Goal: Complete application form

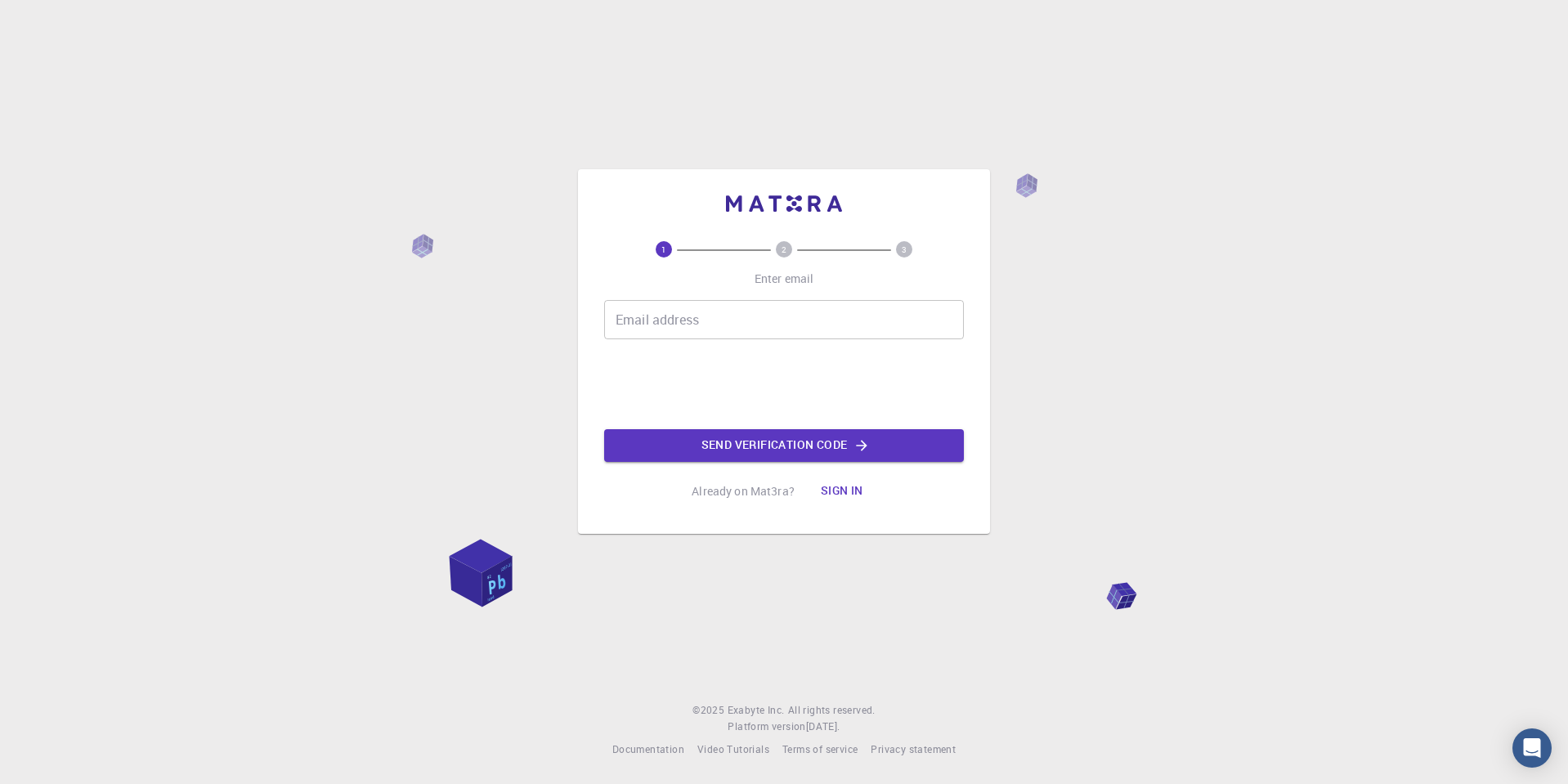
click at [719, 326] on input "Email address" at bounding box center [784, 319] width 360 height 39
type input "[EMAIL_ADDRESS][DOMAIN_NAME]"
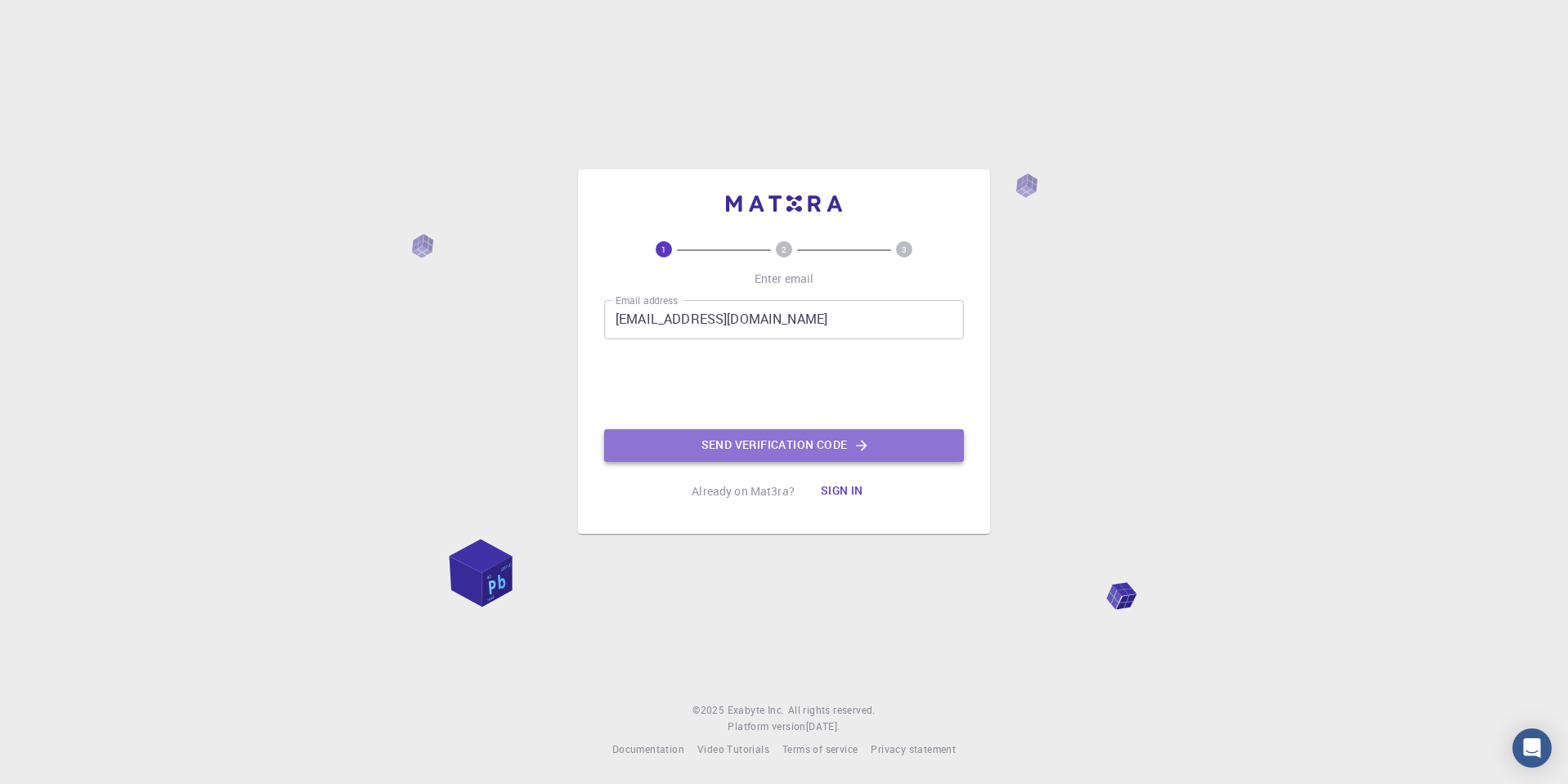
click at [774, 446] on button "Send verification code" at bounding box center [784, 446] width 360 height 33
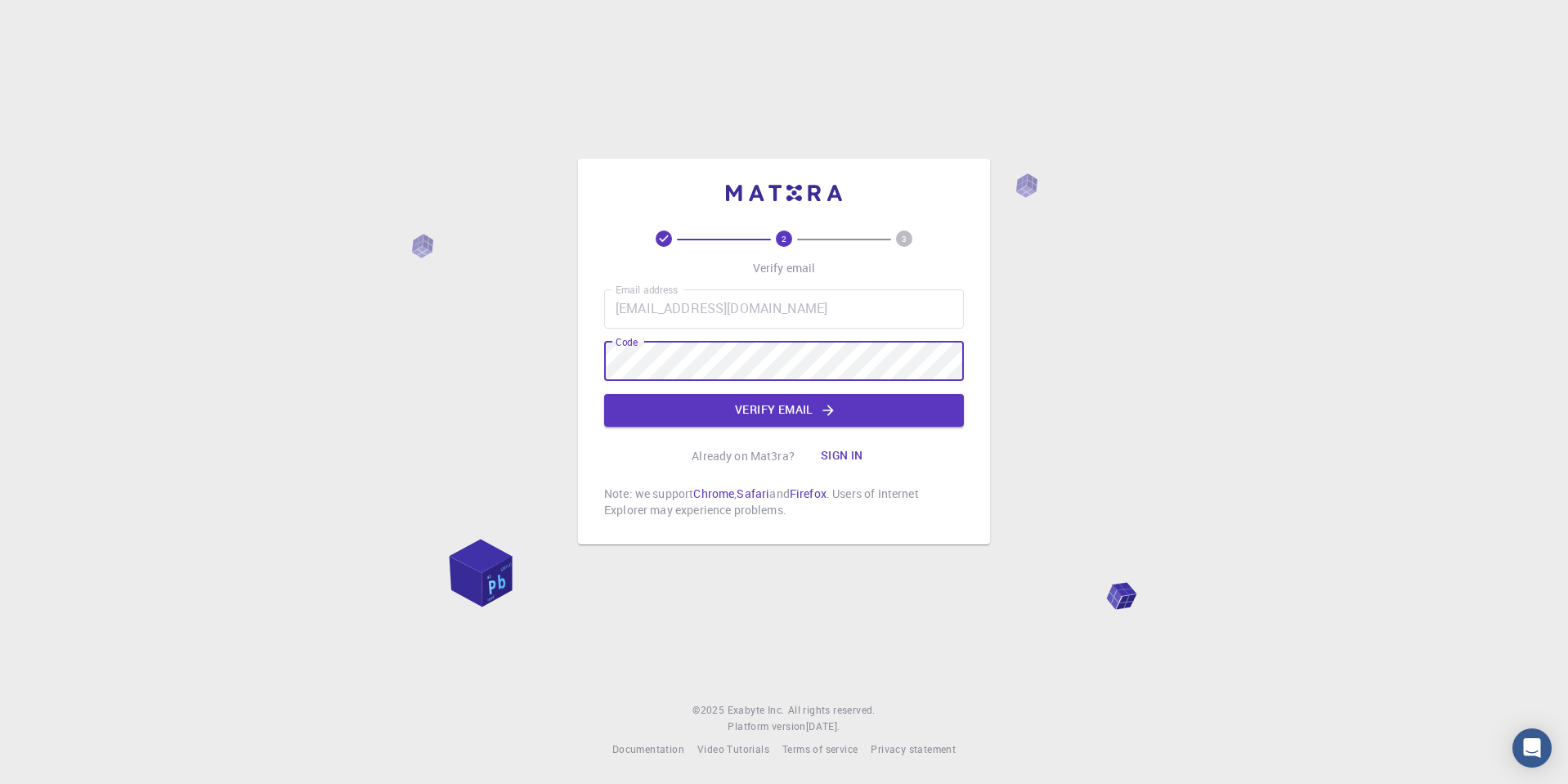
click at [759, 415] on button "Verify email" at bounding box center [784, 411] width 360 height 33
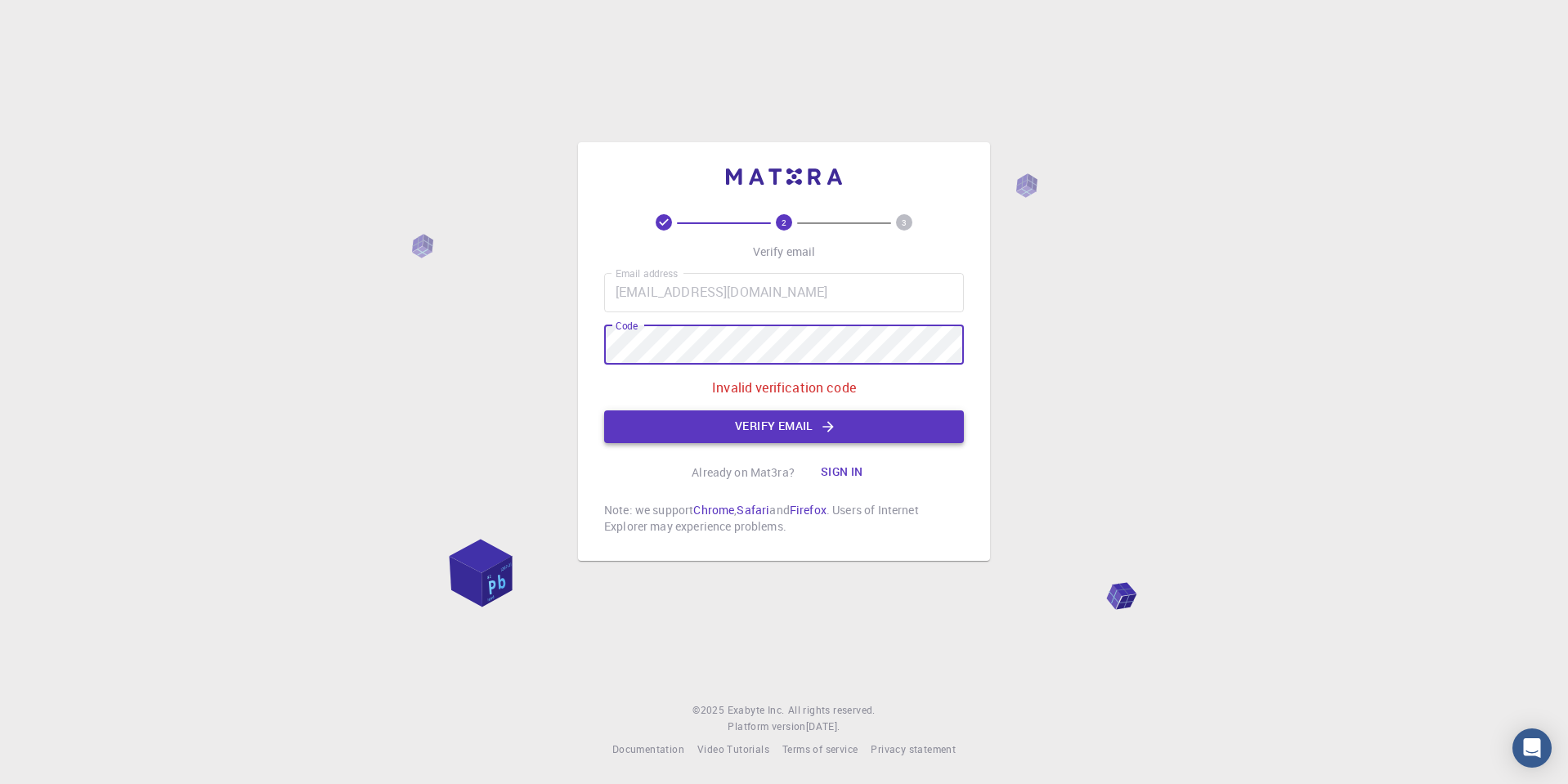
click at [798, 430] on button "Verify email" at bounding box center [784, 427] width 360 height 33
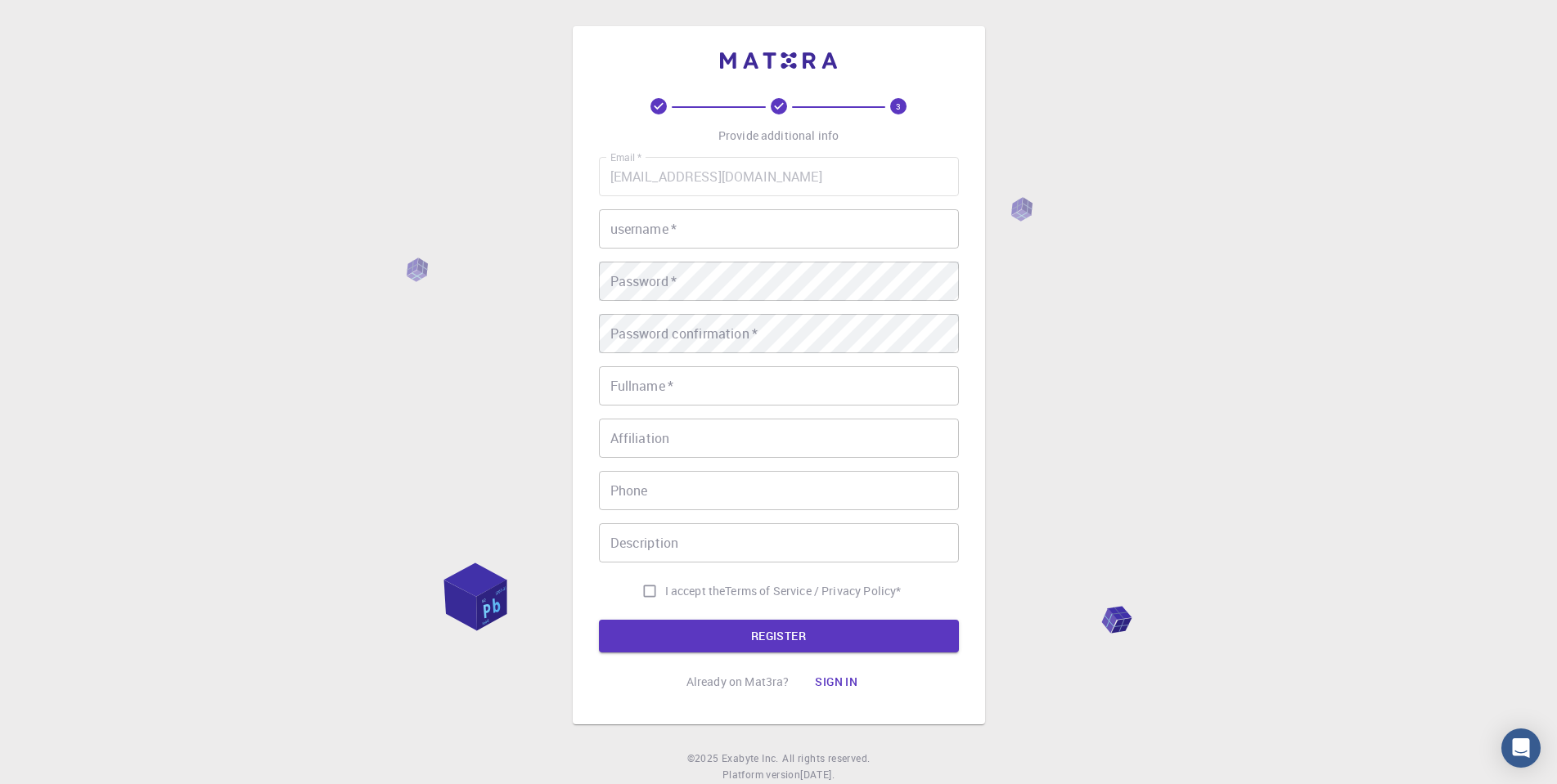
click at [689, 228] on input "username   *" at bounding box center [779, 228] width 360 height 39
type input "dip0202"
click at [672, 327] on div "Password confirmation   * Password confirmation   *" at bounding box center [779, 333] width 360 height 39
click at [683, 405] on input "Fullname   *" at bounding box center [779, 385] width 360 height 39
type input "deepak"
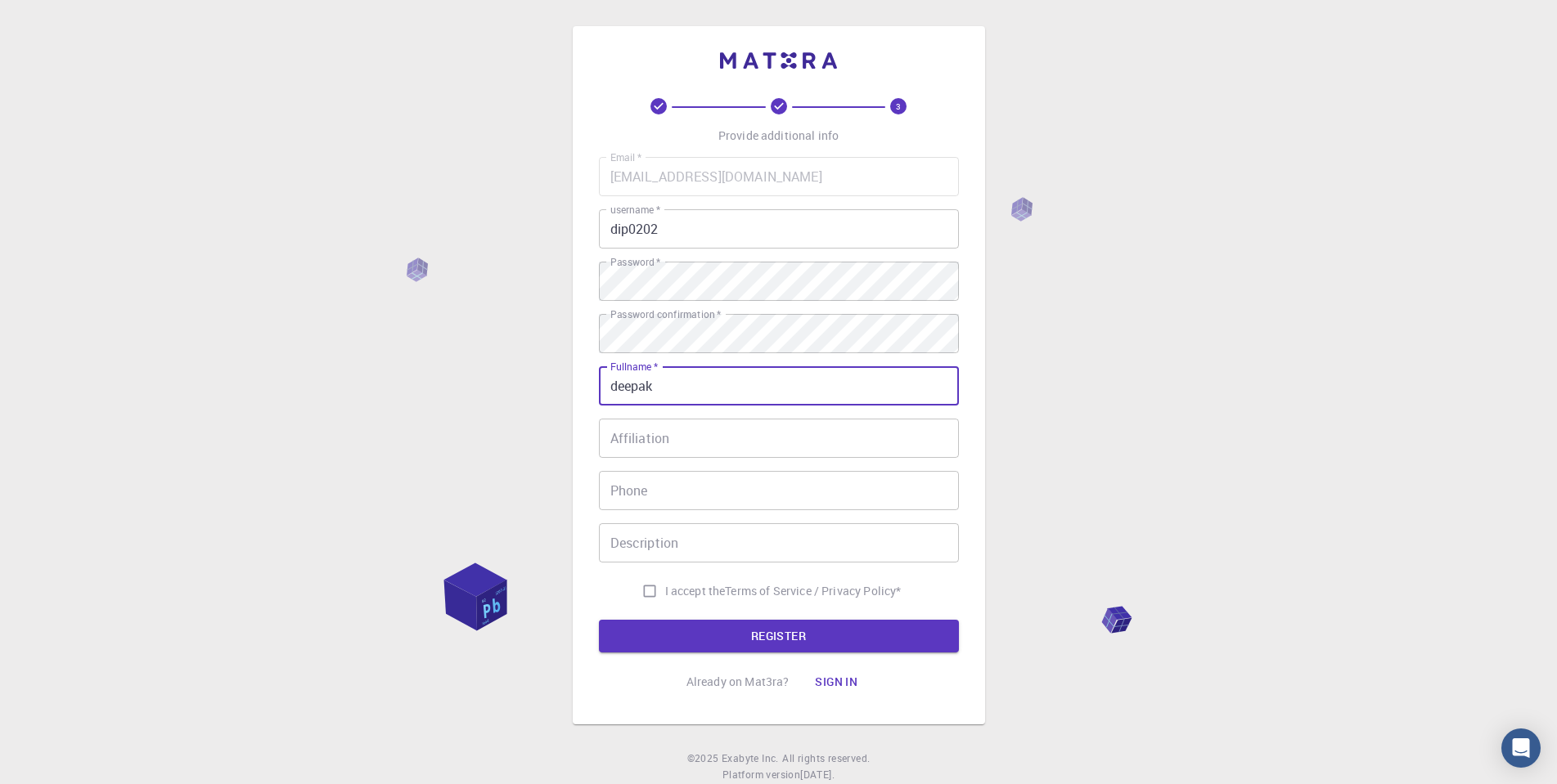
click at [660, 439] on input "Affiliation" at bounding box center [779, 438] width 360 height 39
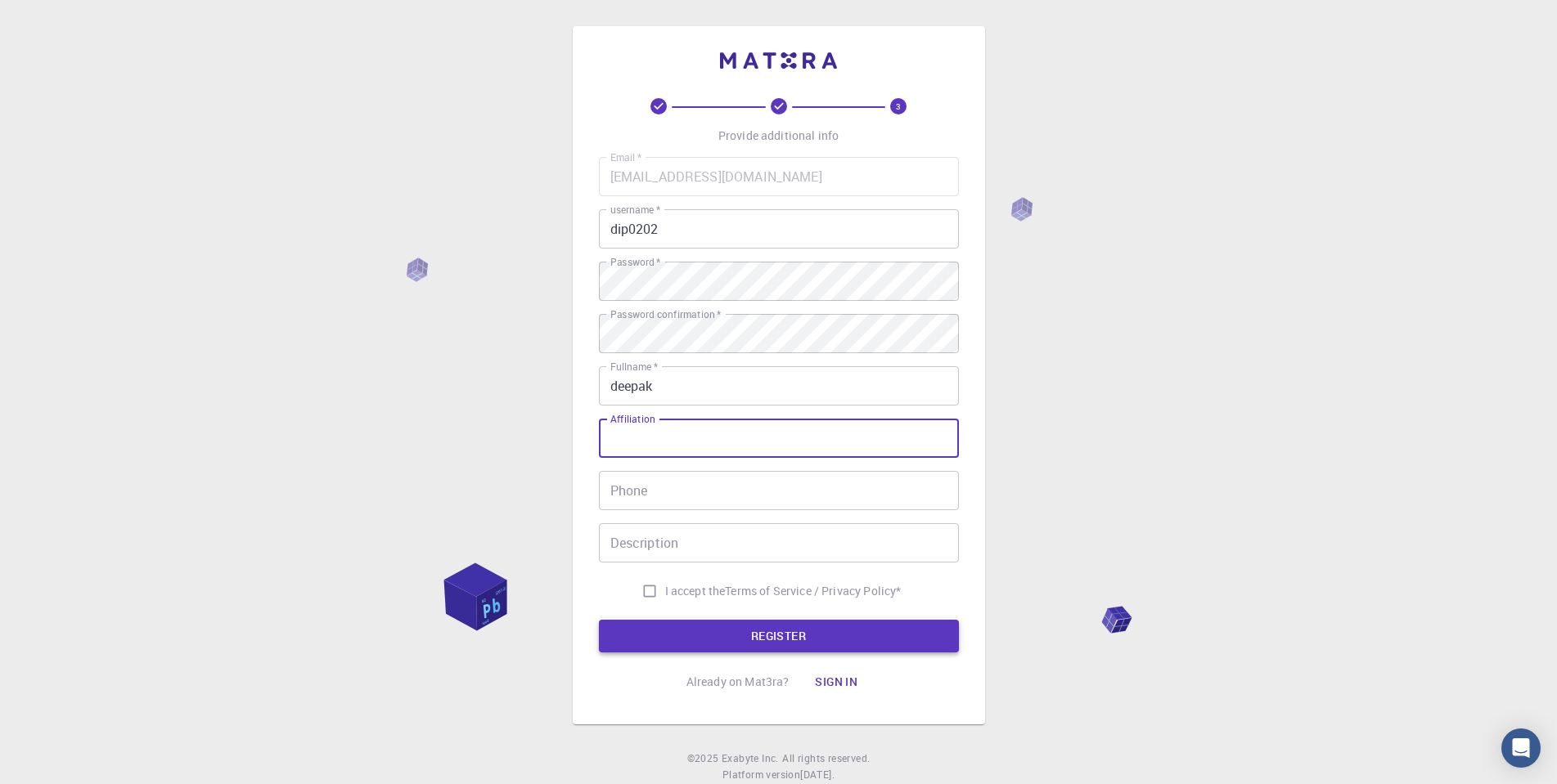
click at [766, 631] on button "REGISTER" at bounding box center [779, 636] width 360 height 33
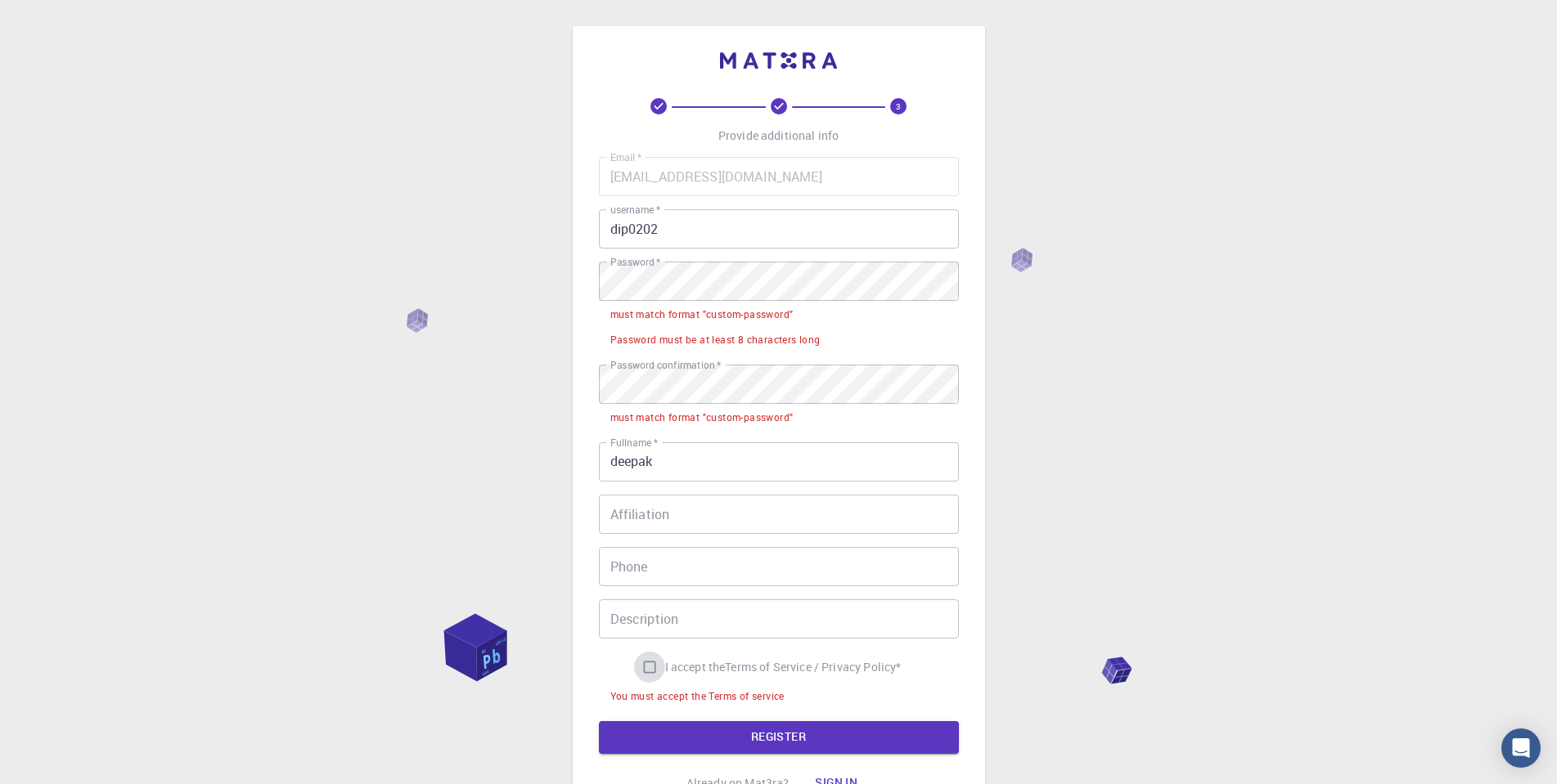
click at [636, 668] on input "I accept the Terms of Service / Privacy Policy *" at bounding box center [650, 667] width 31 height 31
checkbox input "true"
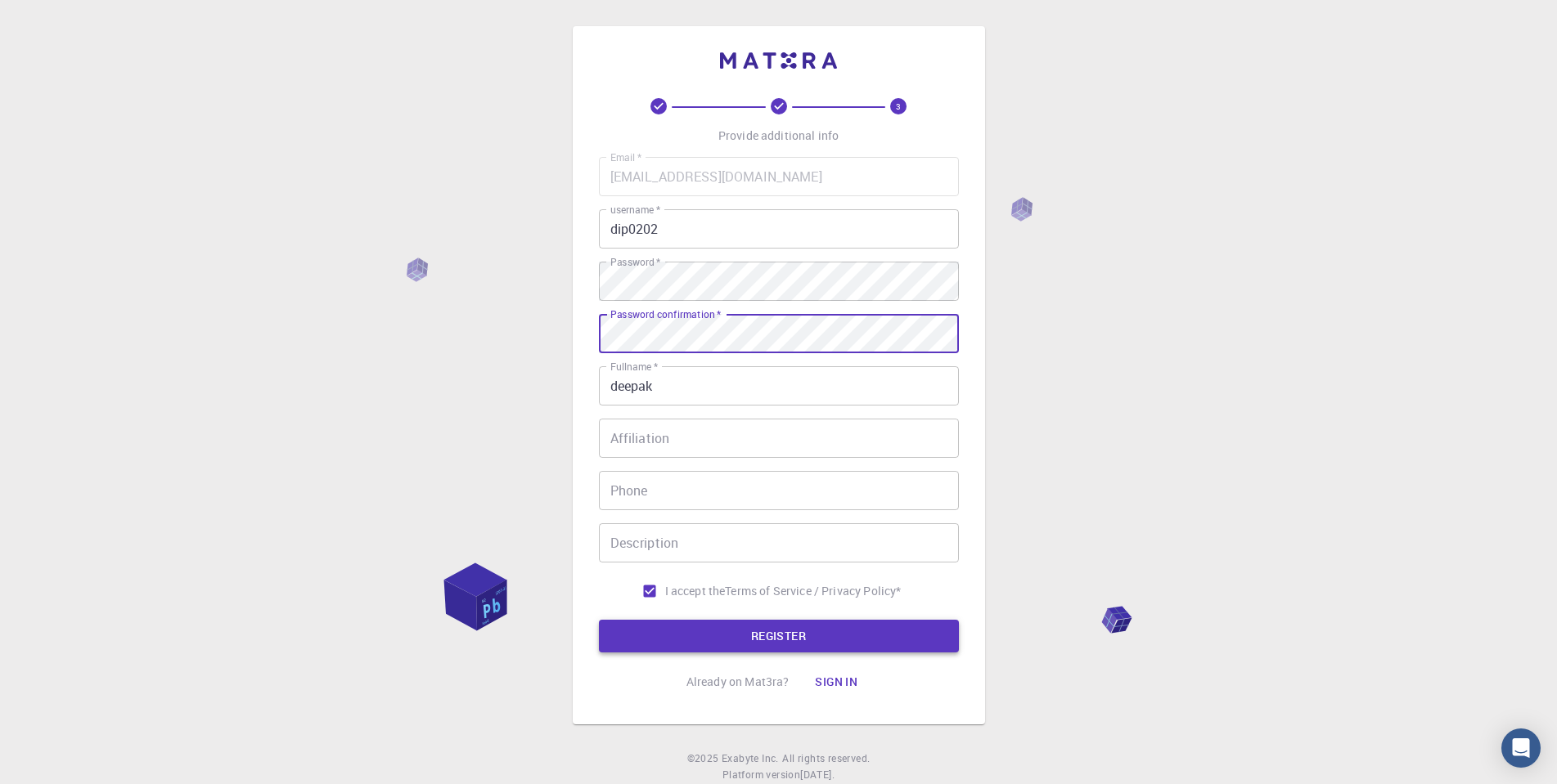
click at [774, 635] on button "REGISTER" at bounding box center [779, 636] width 360 height 33
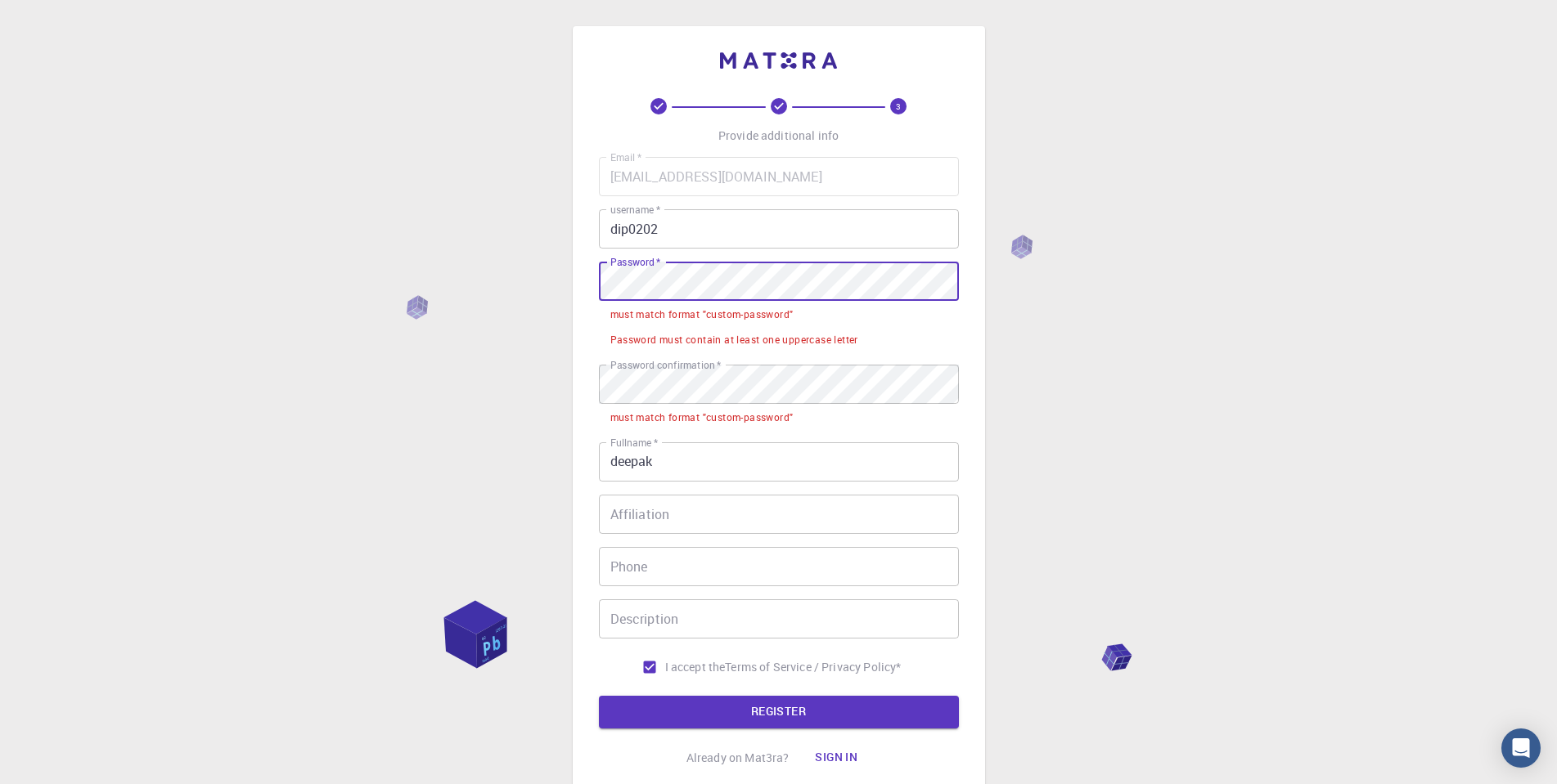
click at [577, 287] on div "3 Provide additional info Email   * [EMAIL_ADDRESS][DOMAIN_NAME] Email   * user…" at bounding box center [779, 413] width 413 height 774
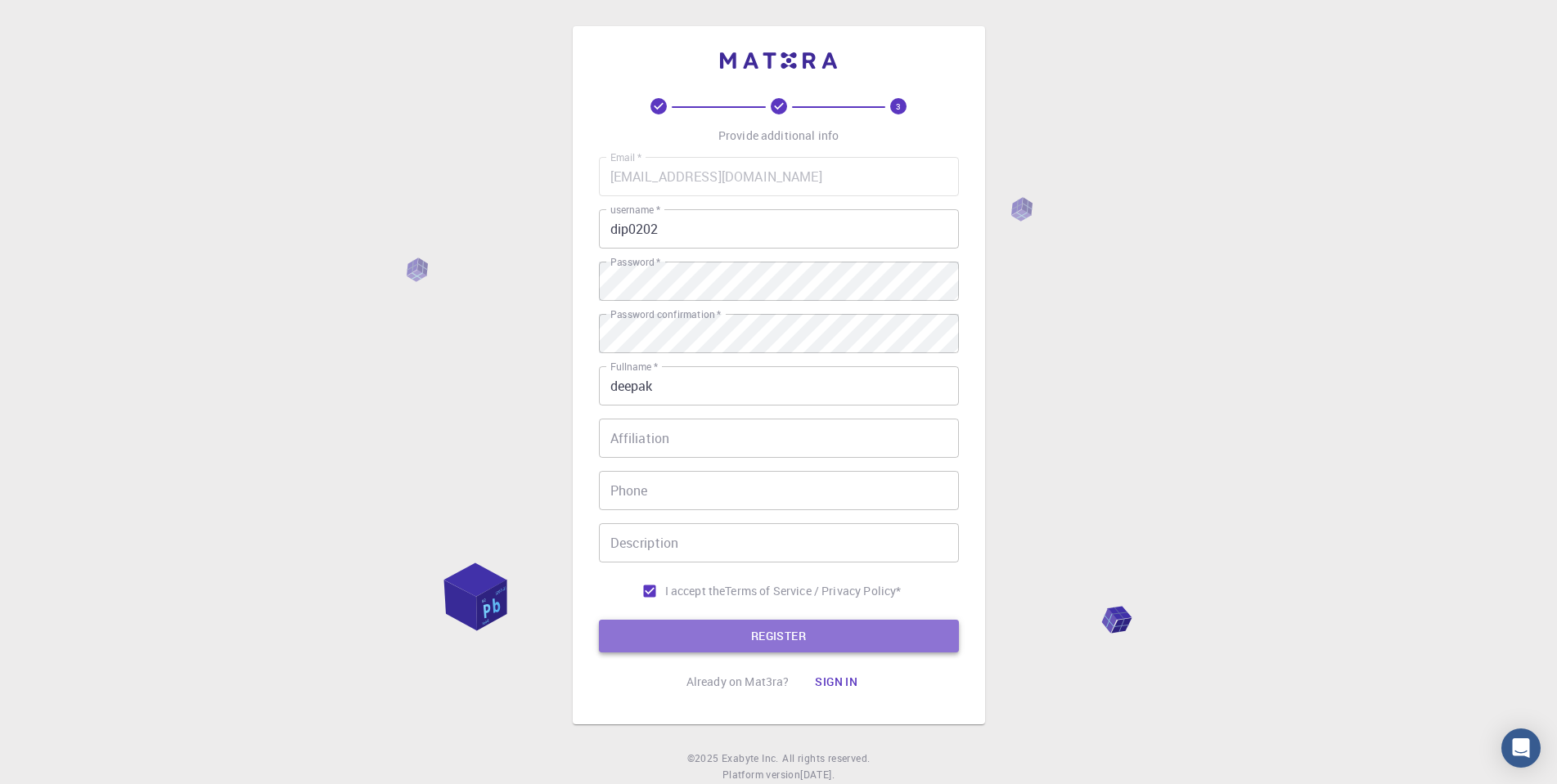
click at [755, 625] on button "REGISTER" at bounding box center [779, 636] width 360 height 33
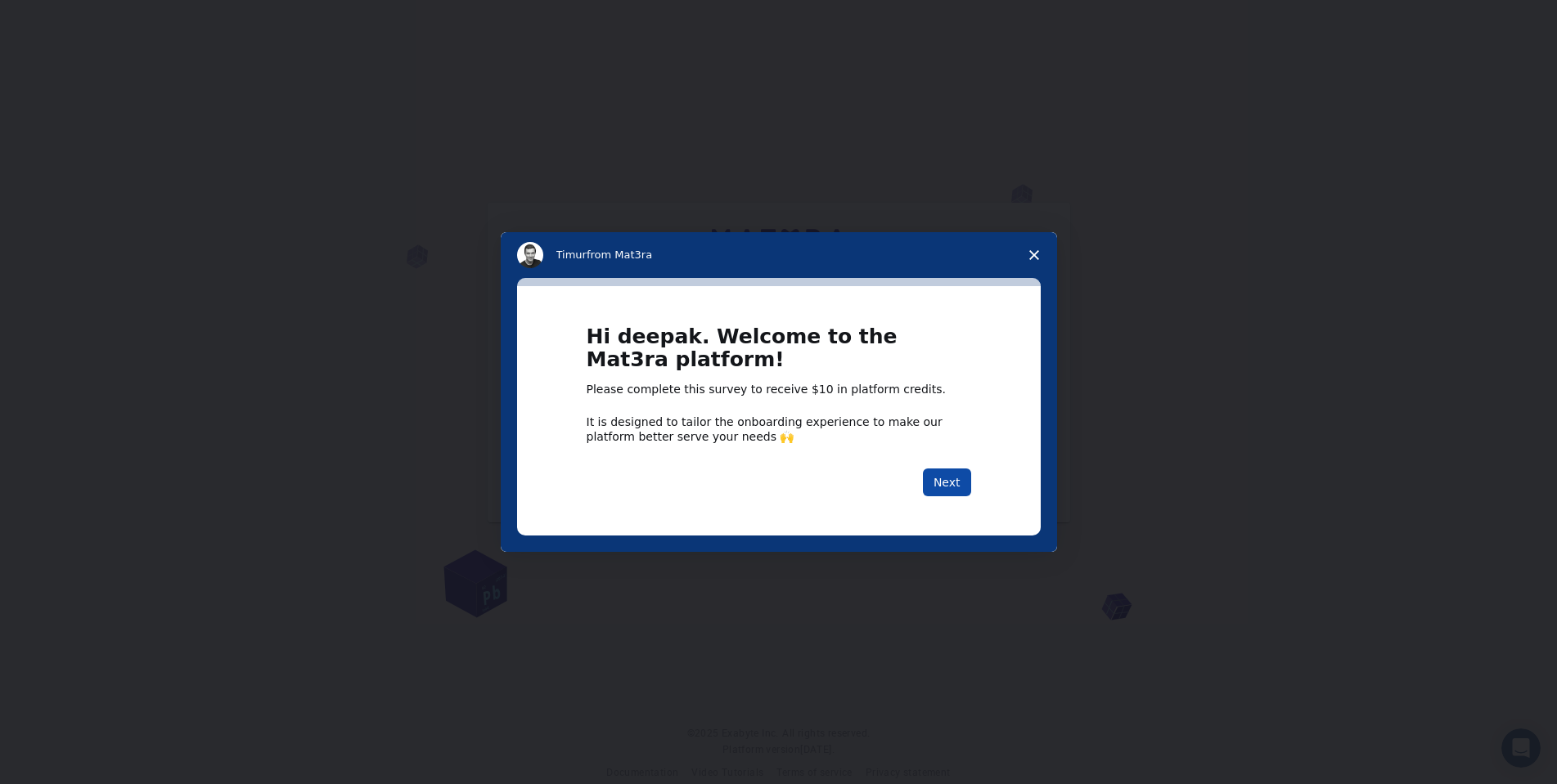
click at [952, 479] on button "Next" at bounding box center [946, 482] width 48 height 28
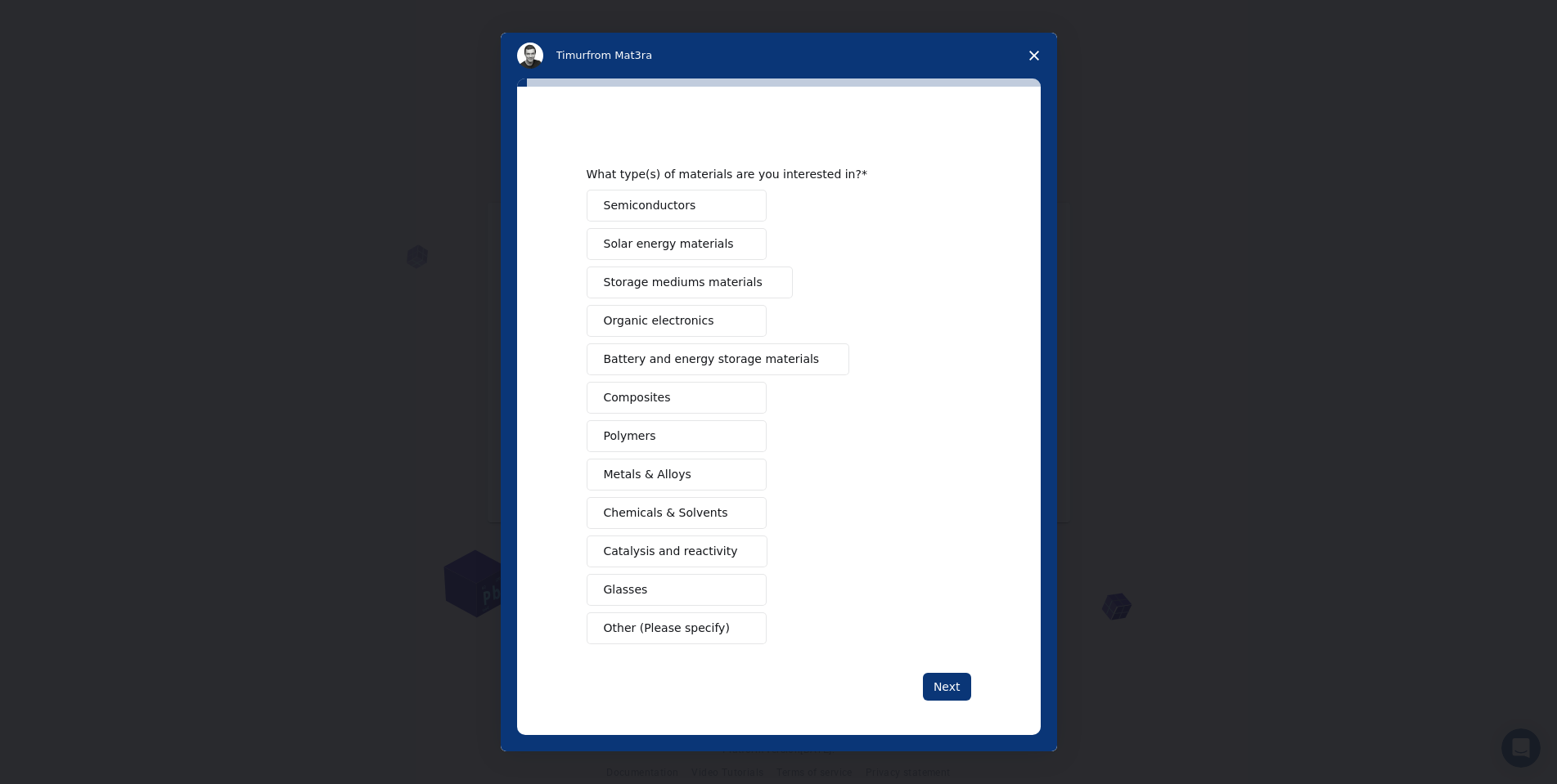
click at [650, 201] on span "Semiconductors" at bounding box center [650, 205] width 92 height 17
click at [650, 247] on span "Solar energy materials" at bounding box center [669, 243] width 130 height 17
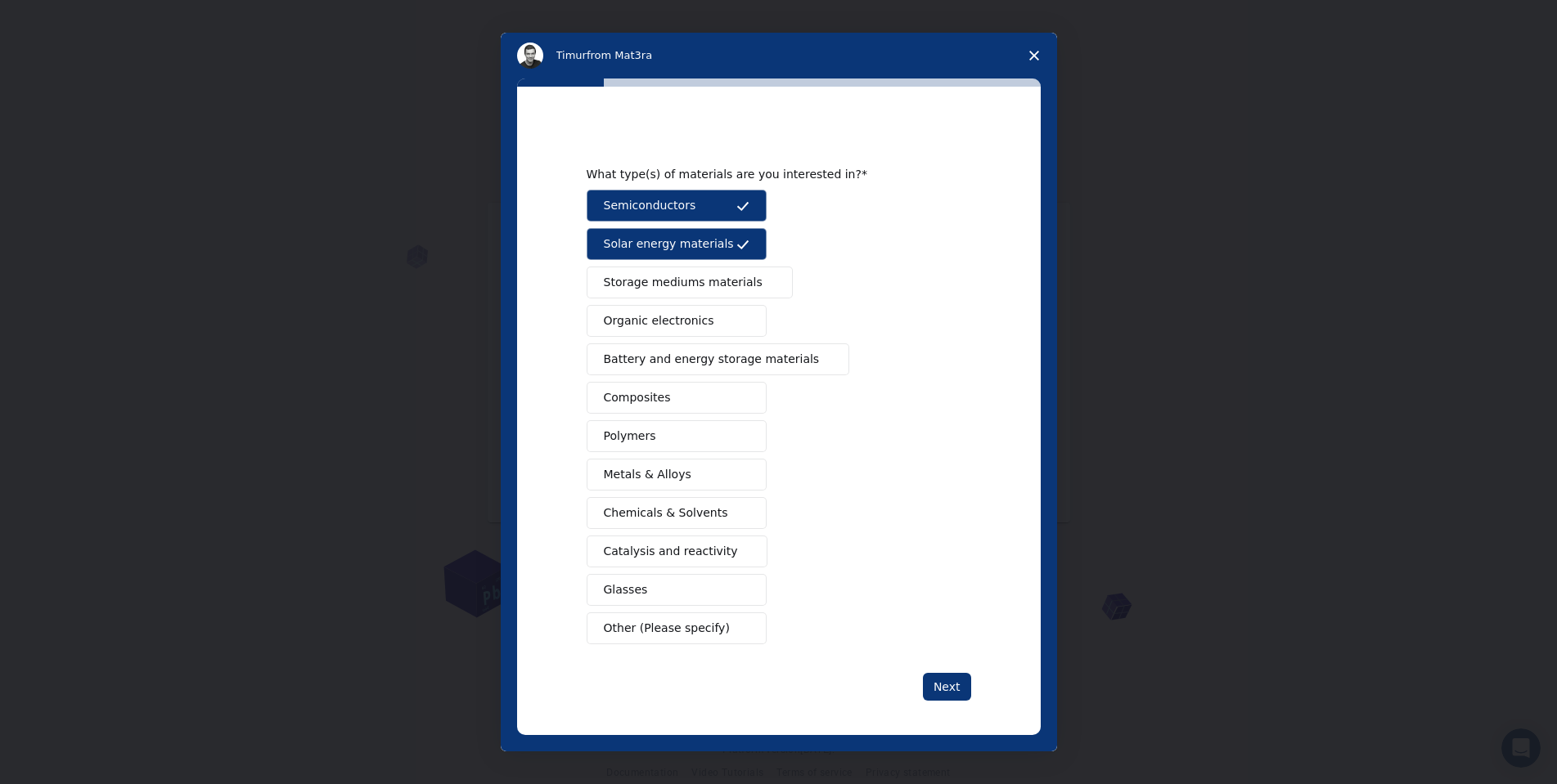
click at [656, 286] on span "Storage mediums materials" at bounding box center [682, 282] width 158 height 17
click at [660, 319] on span "Organic electronics" at bounding box center [659, 320] width 110 height 17
click at [660, 357] on span "Battery and energy storage materials" at bounding box center [711, 359] width 216 height 17
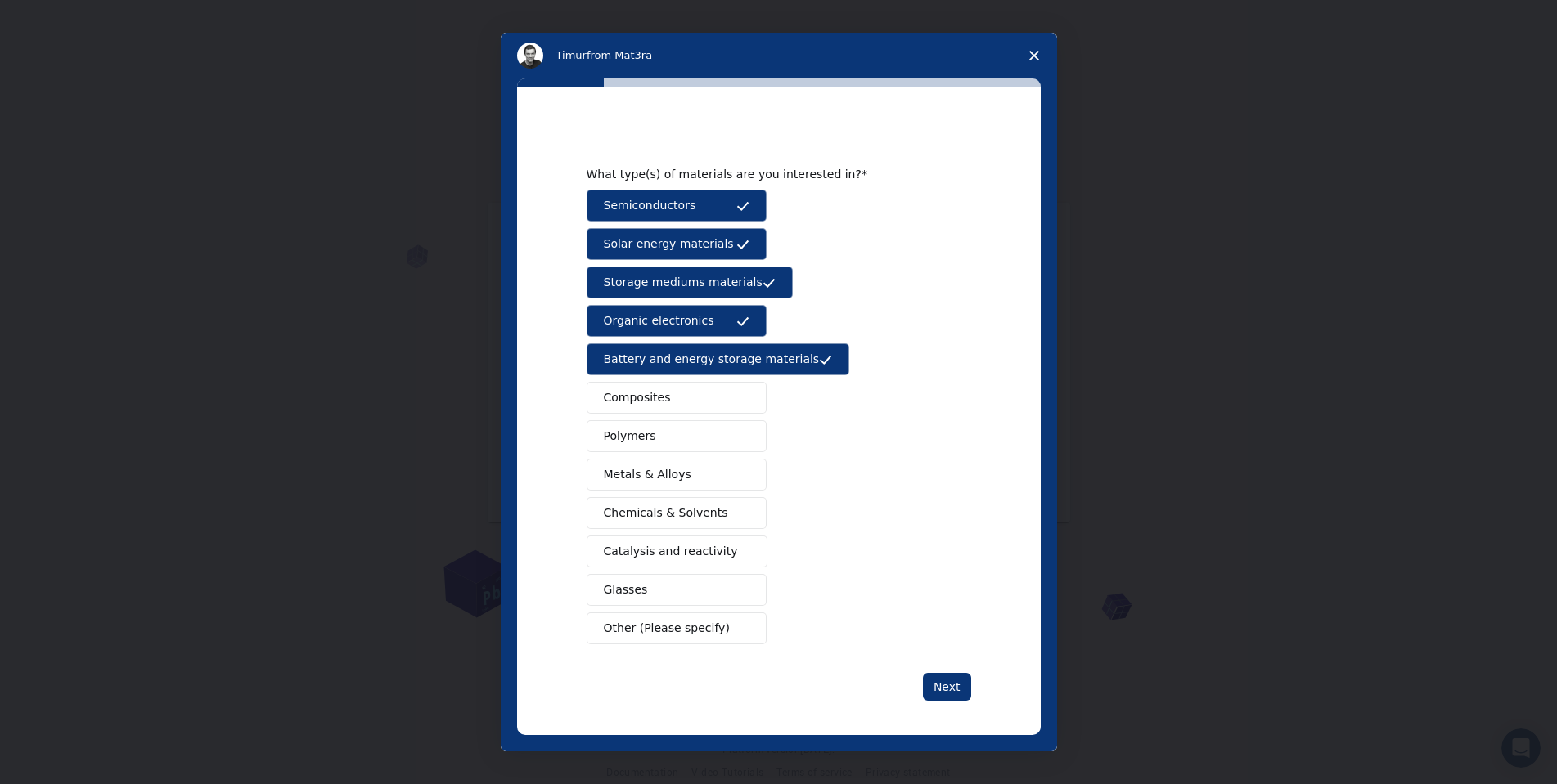
scroll to position [5, 0]
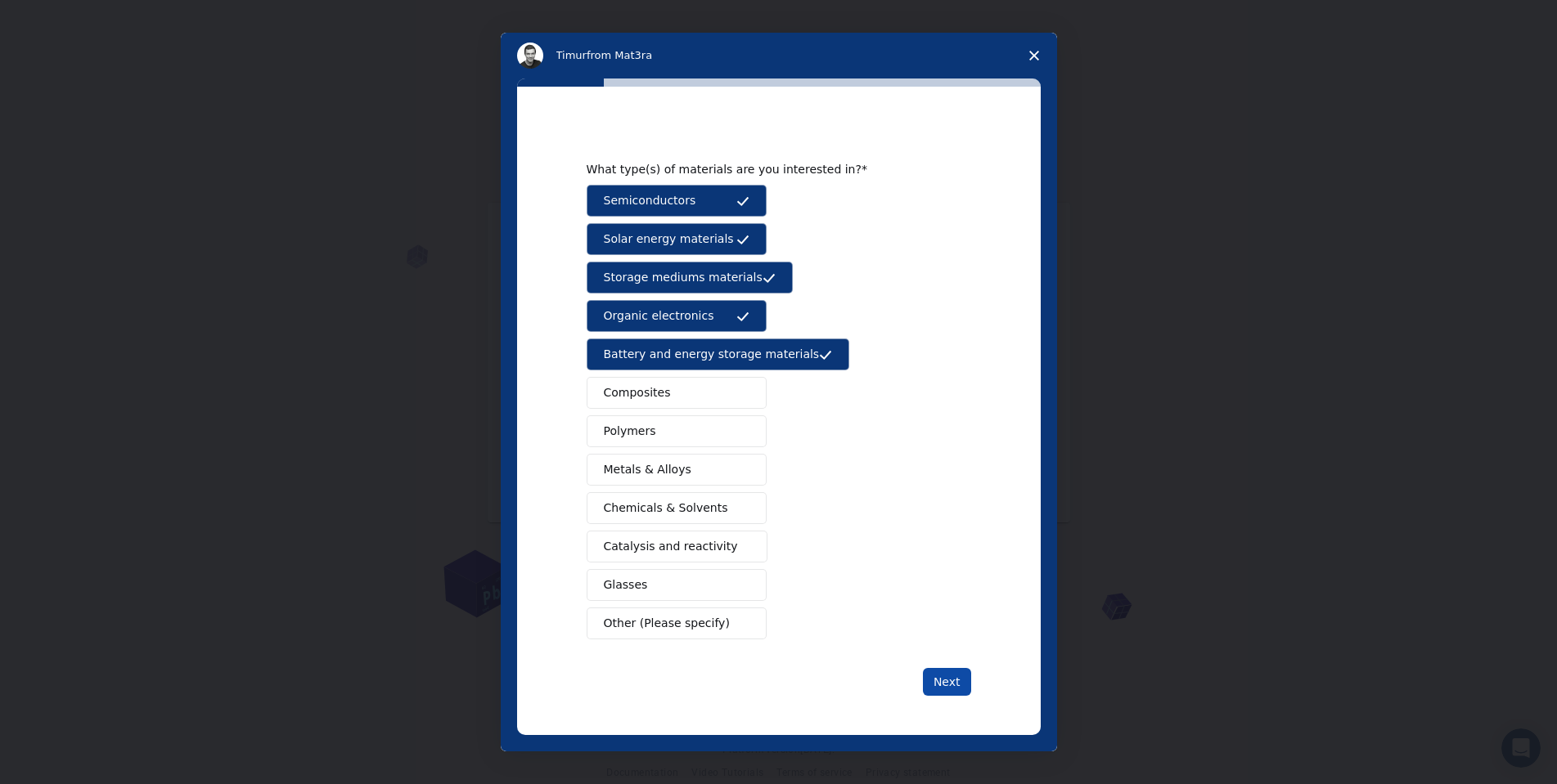
click at [948, 678] on button "Next" at bounding box center [946, 682] width 48 height 28
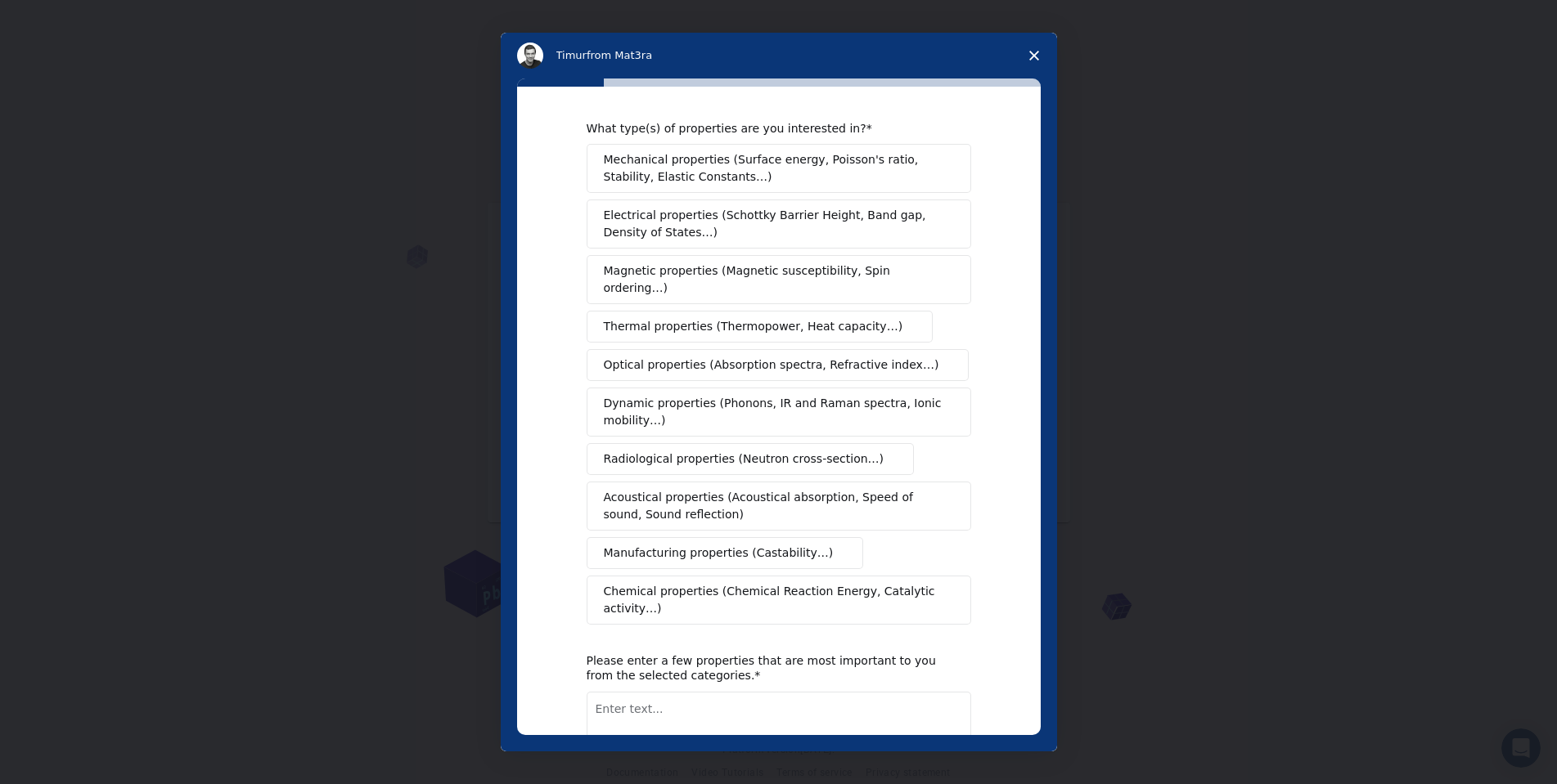
click at [748, 157] on span "Mechanical properties (Surface energy, Poisson's ratio, Stability, Elastic Cons…" at bounding box center [774, 168] width 341 height 34
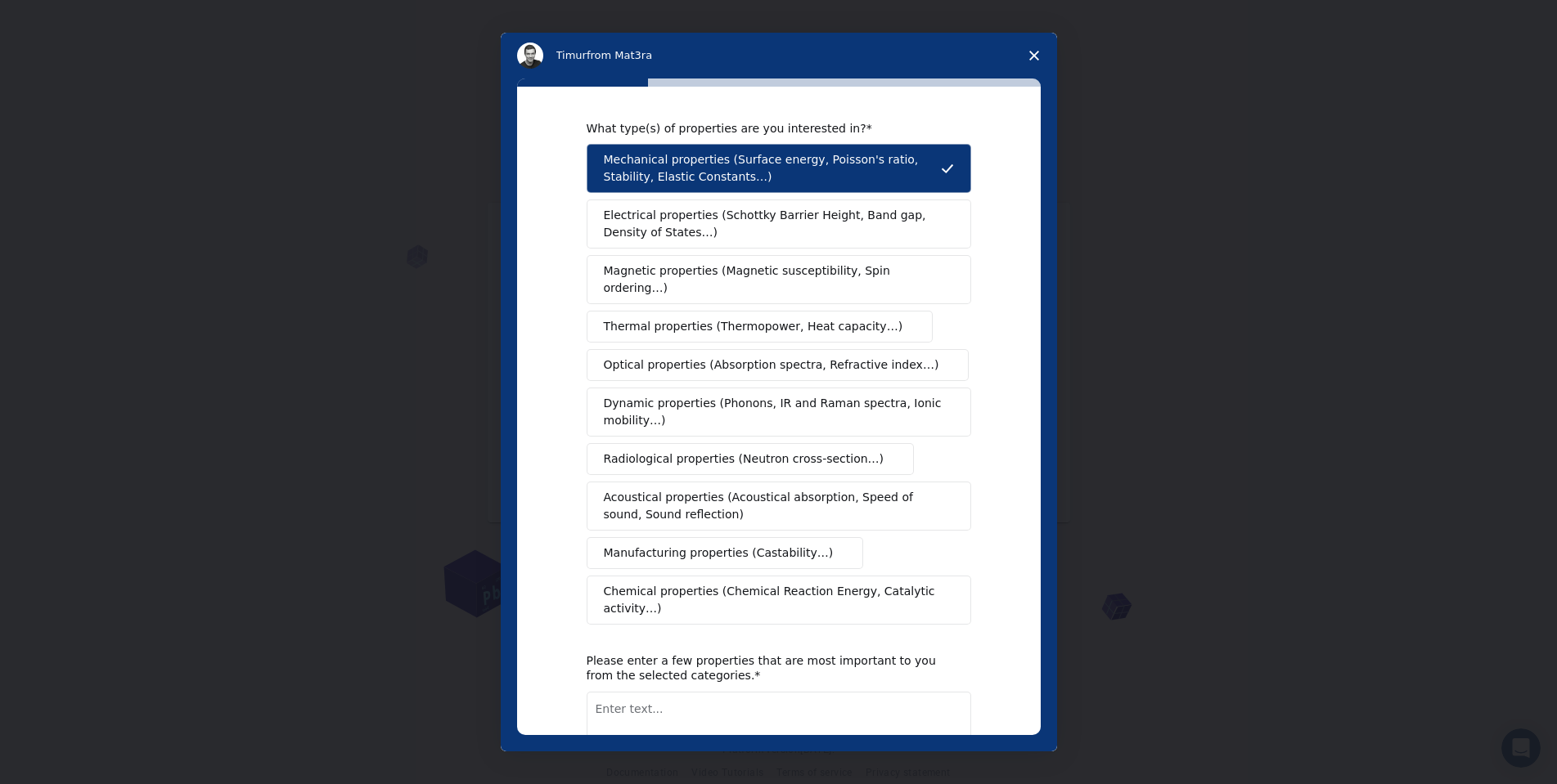
click at [736, 219] on span "Electrical properties (Schottky Barrier Height, Band gap, Density of States…)" at bounding box center [774, 224] width 340 height 34
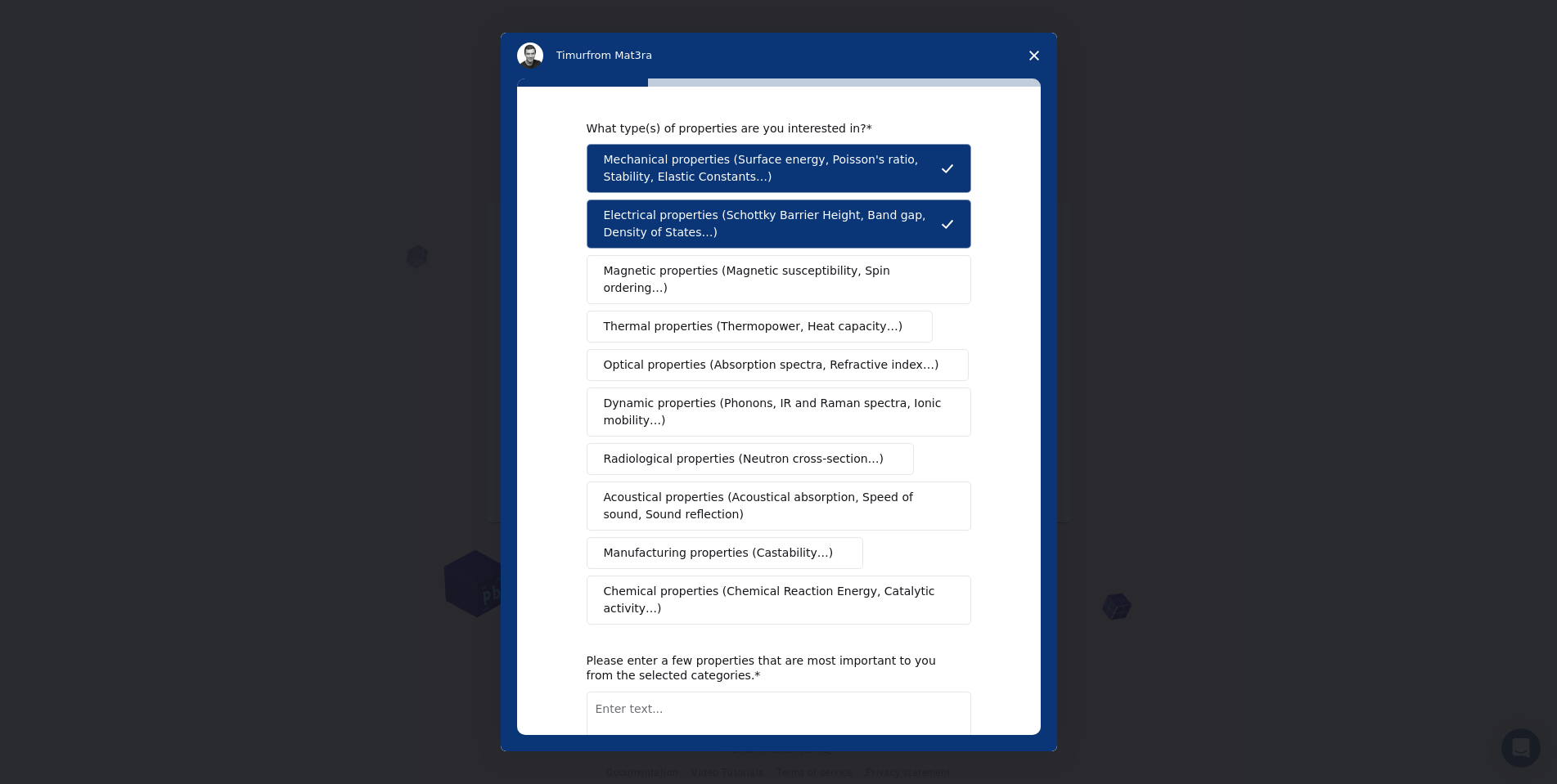
click at [733, 270] on span "Magnetic properties (Magnetic susceptibility, Spin ordering…)" at bounding box center [772, 279] width 337 height 34
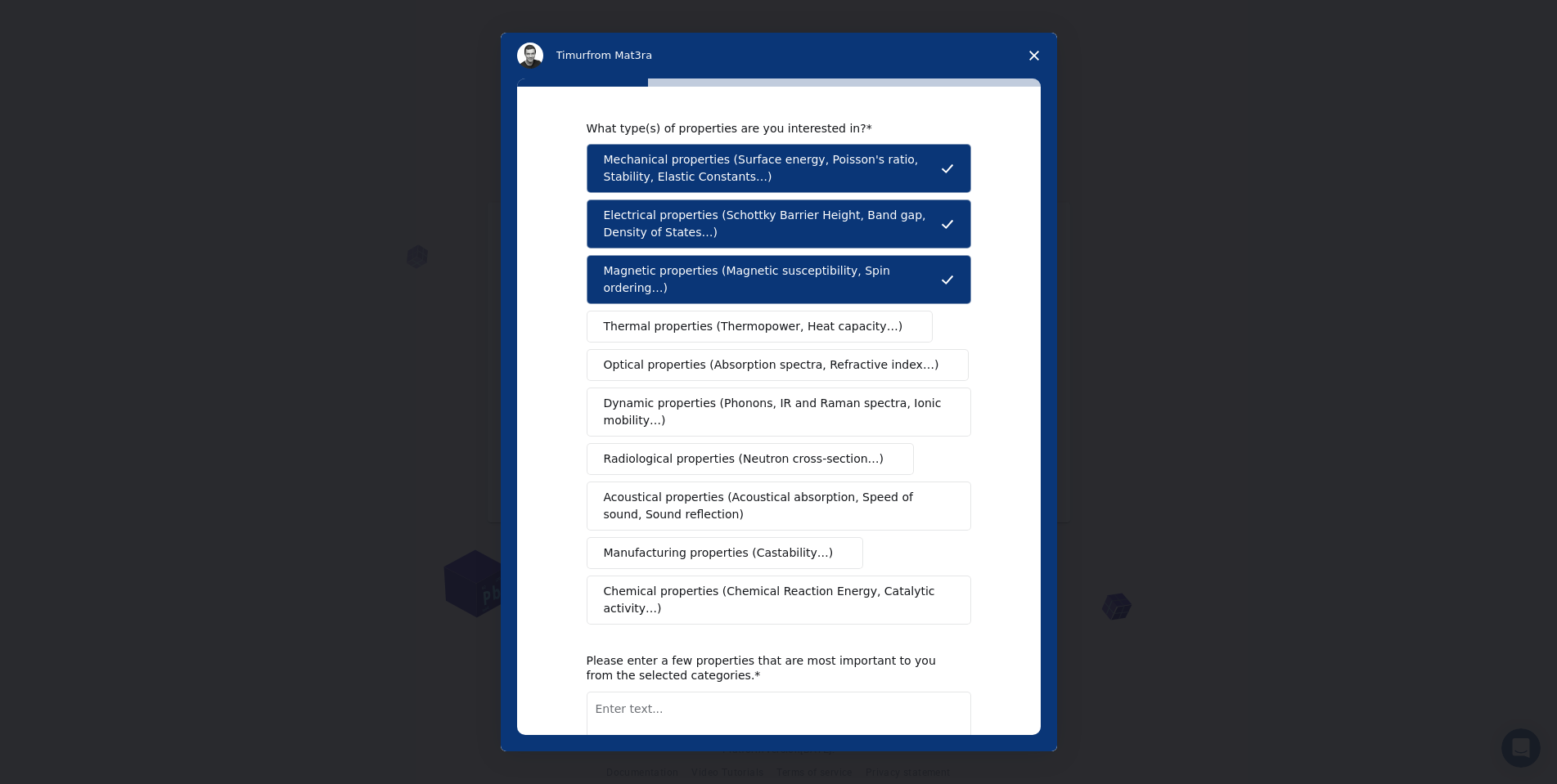
click at [718, 318] on span "Thermal properties (Thermopower, Heat capacity…)" at bounding box center [753, 326] width 299 height 17
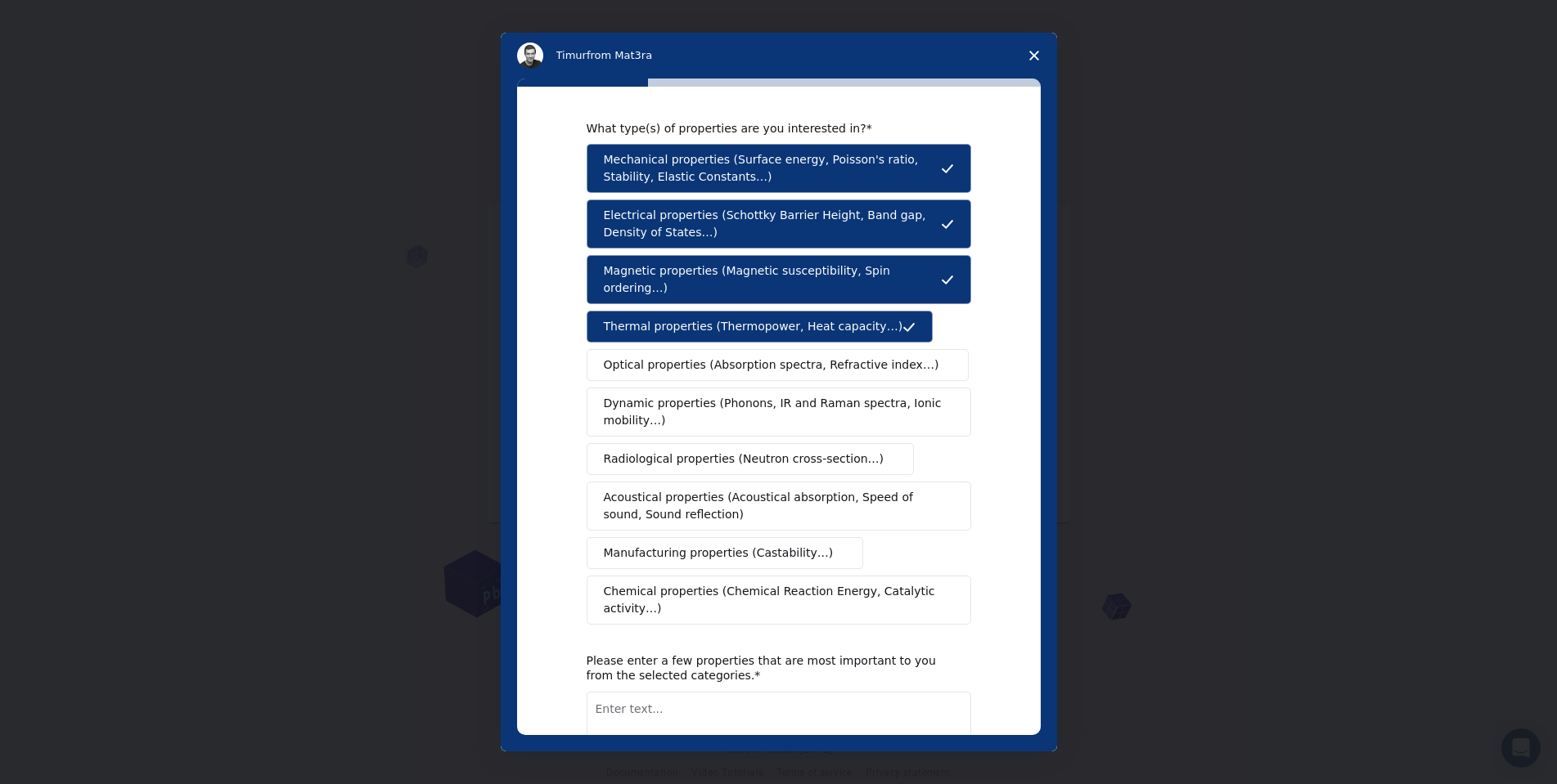
click at [706, 356] on span "Optical properties (Absorption spectra, Refractive index…)" at bounding box center [771, 364] width 336 height 17
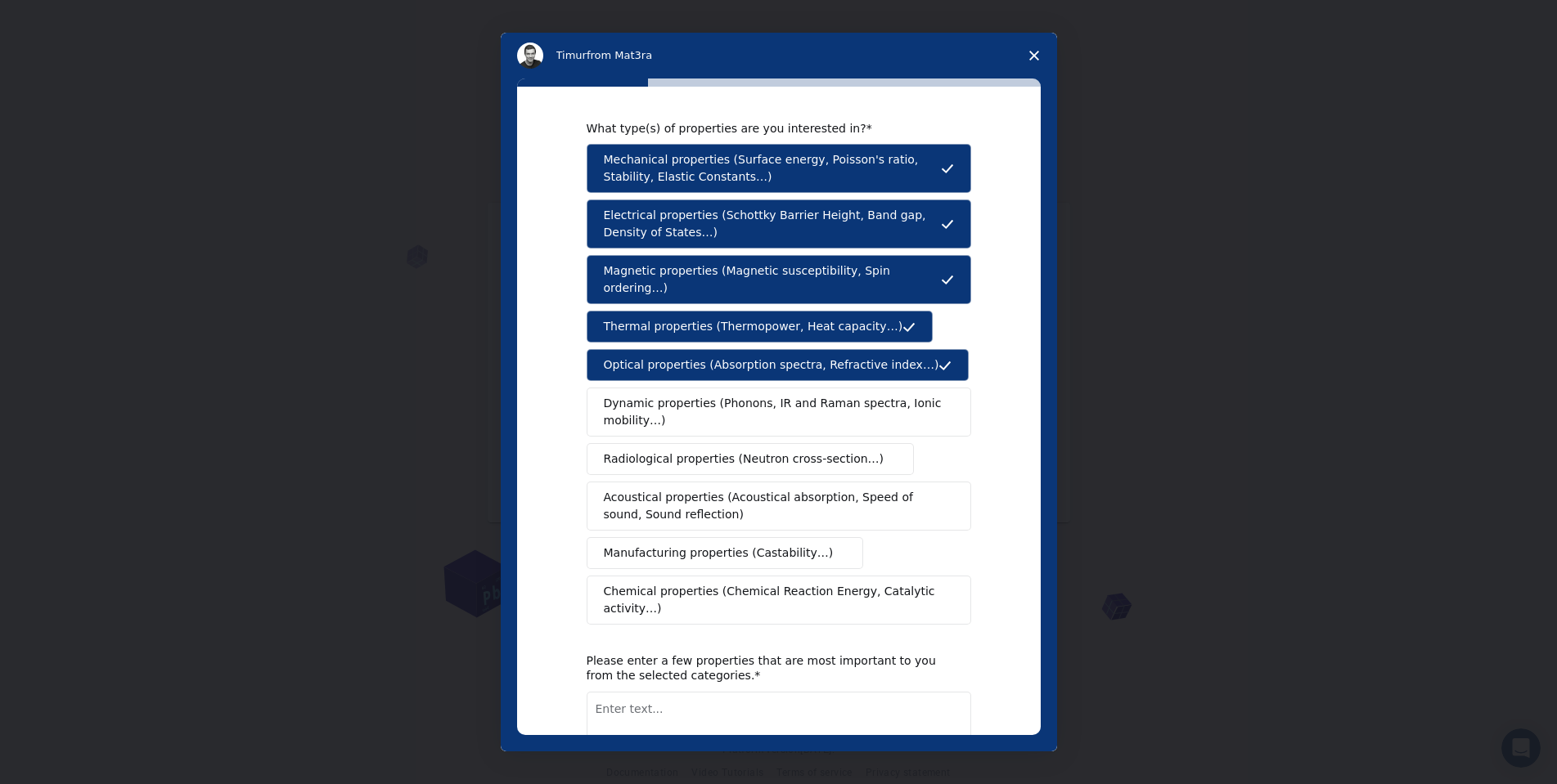
click at [700, 395] on span "Dynamic properties (Phonons, IR and Raman spectra, Ionic mobility…)" at bounding box center [773, 412] width 339 height 34
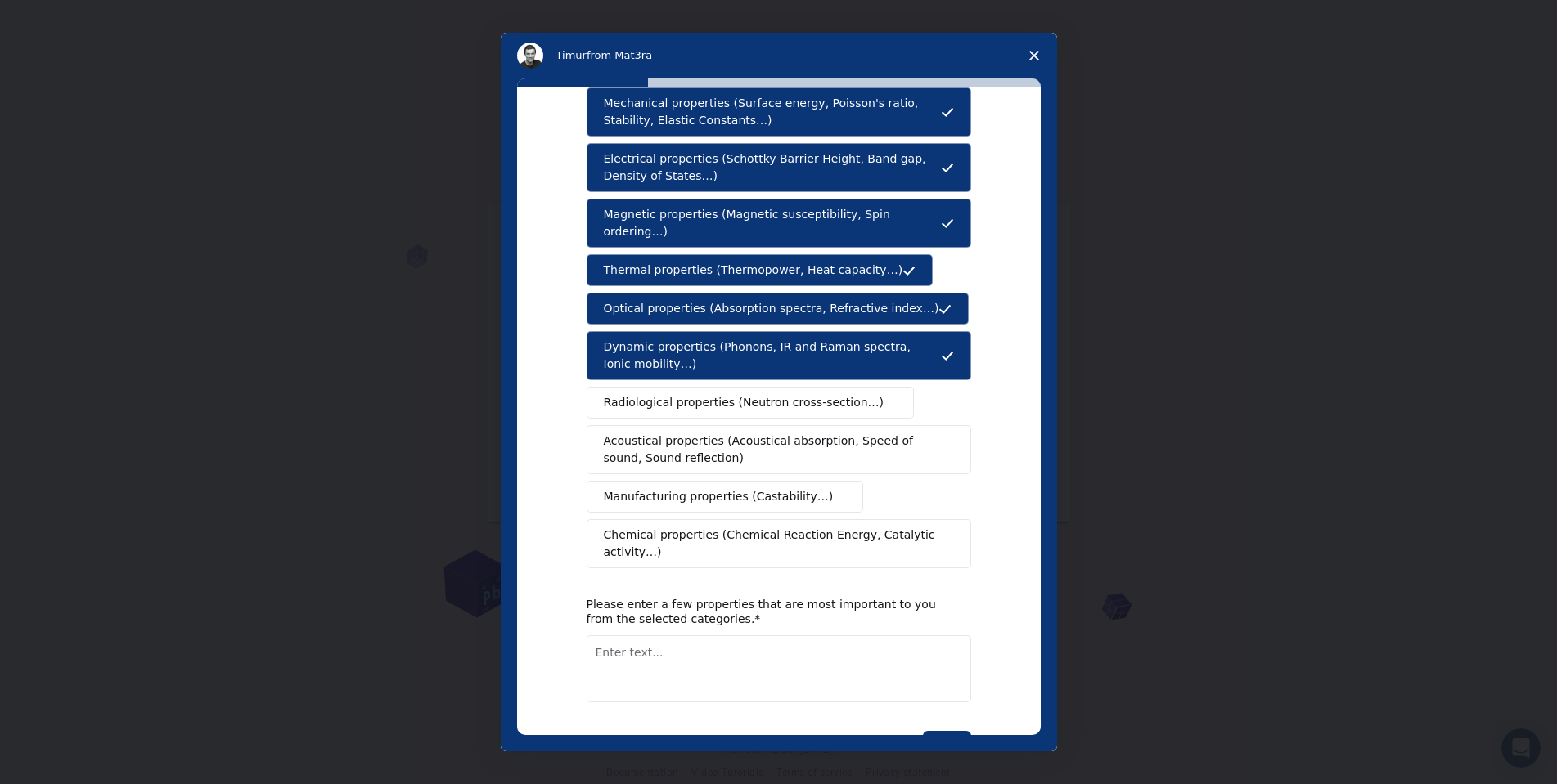
scroll to position [87, 0]
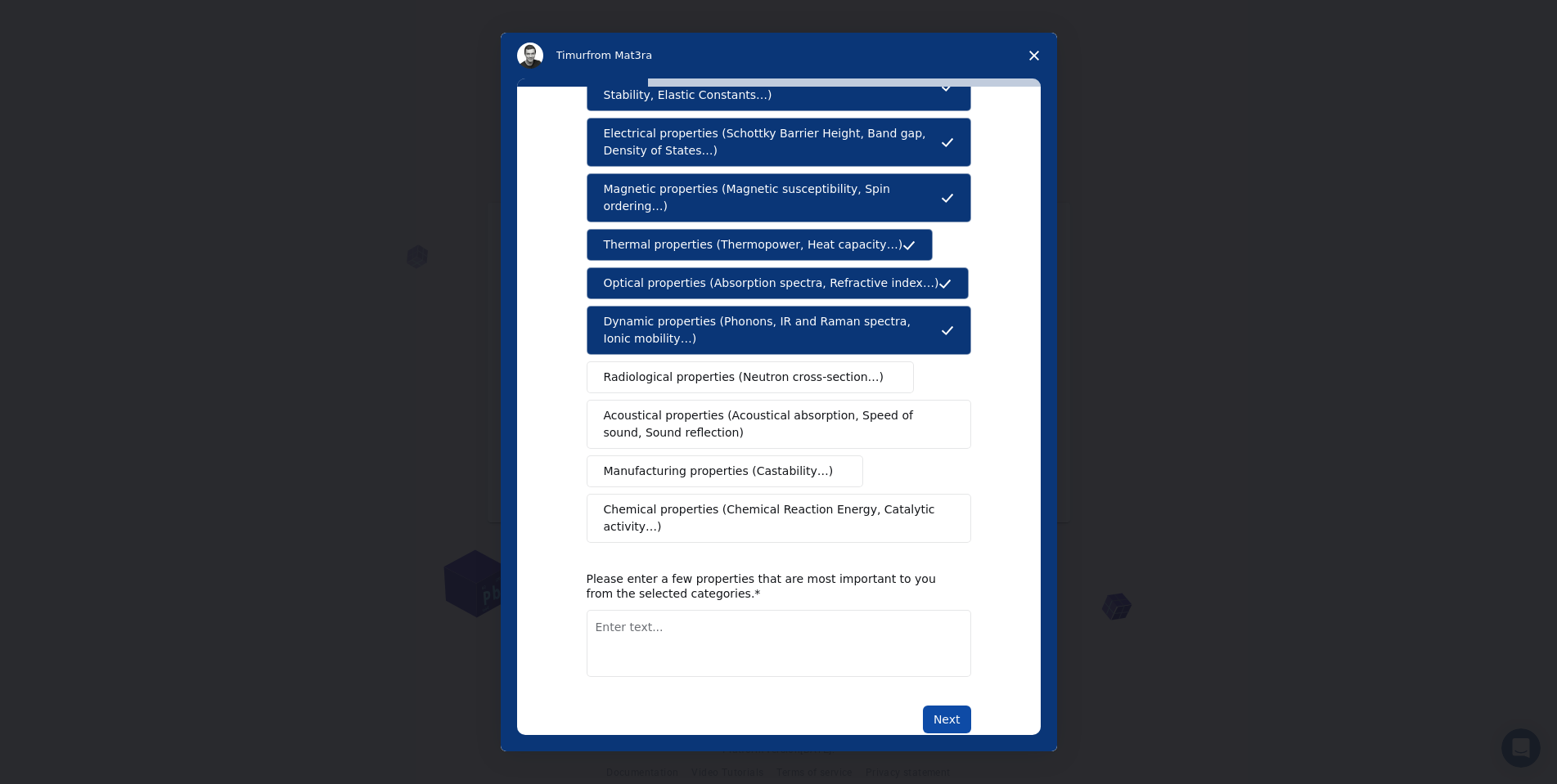
click at [937, 705] on button "Next" at bounding box center [946, 719] width 48 height 28
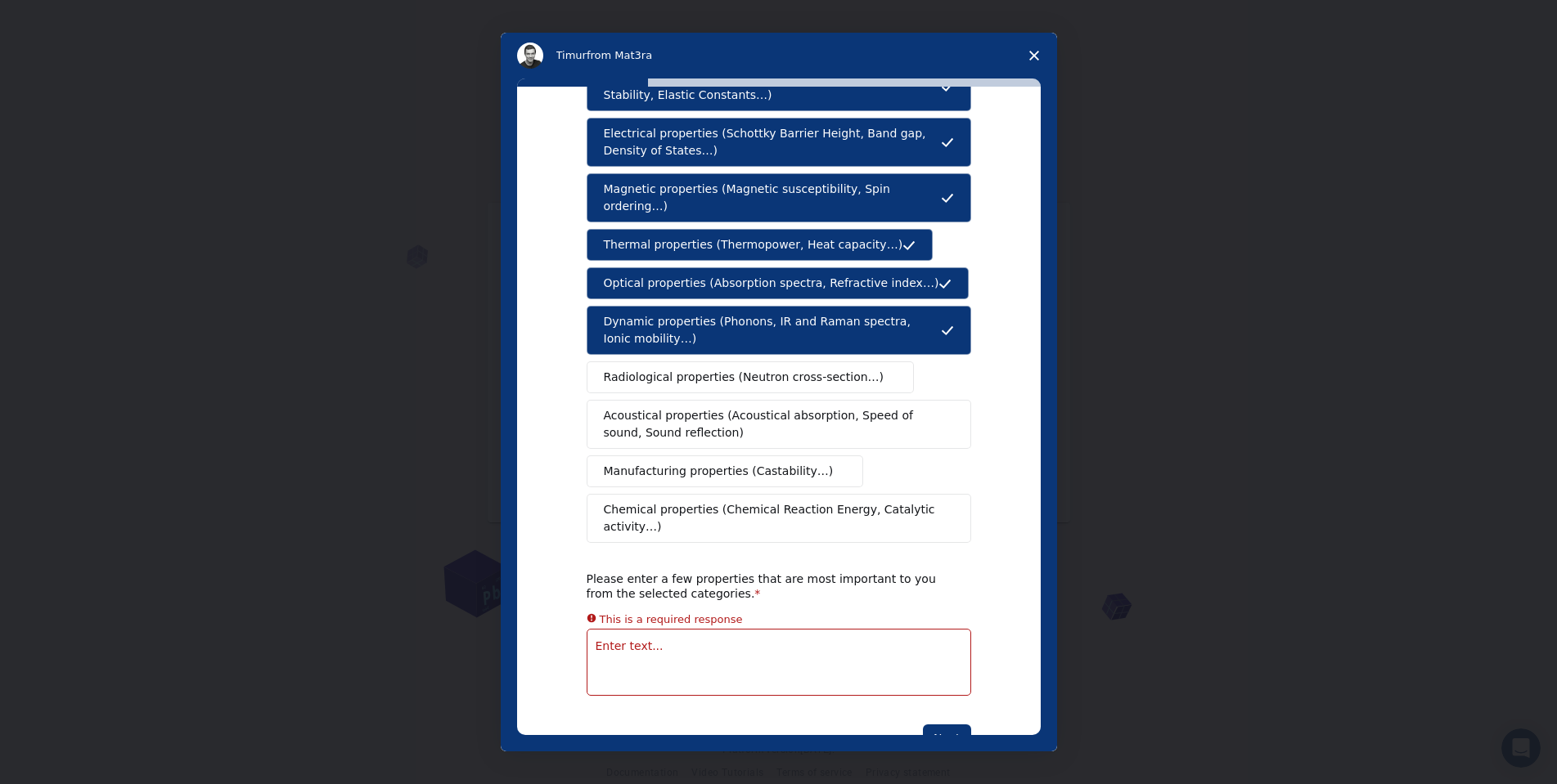
click at [708, 628] on textarea "Enter text..." at bounding box center [778, 662] width 385 height 67
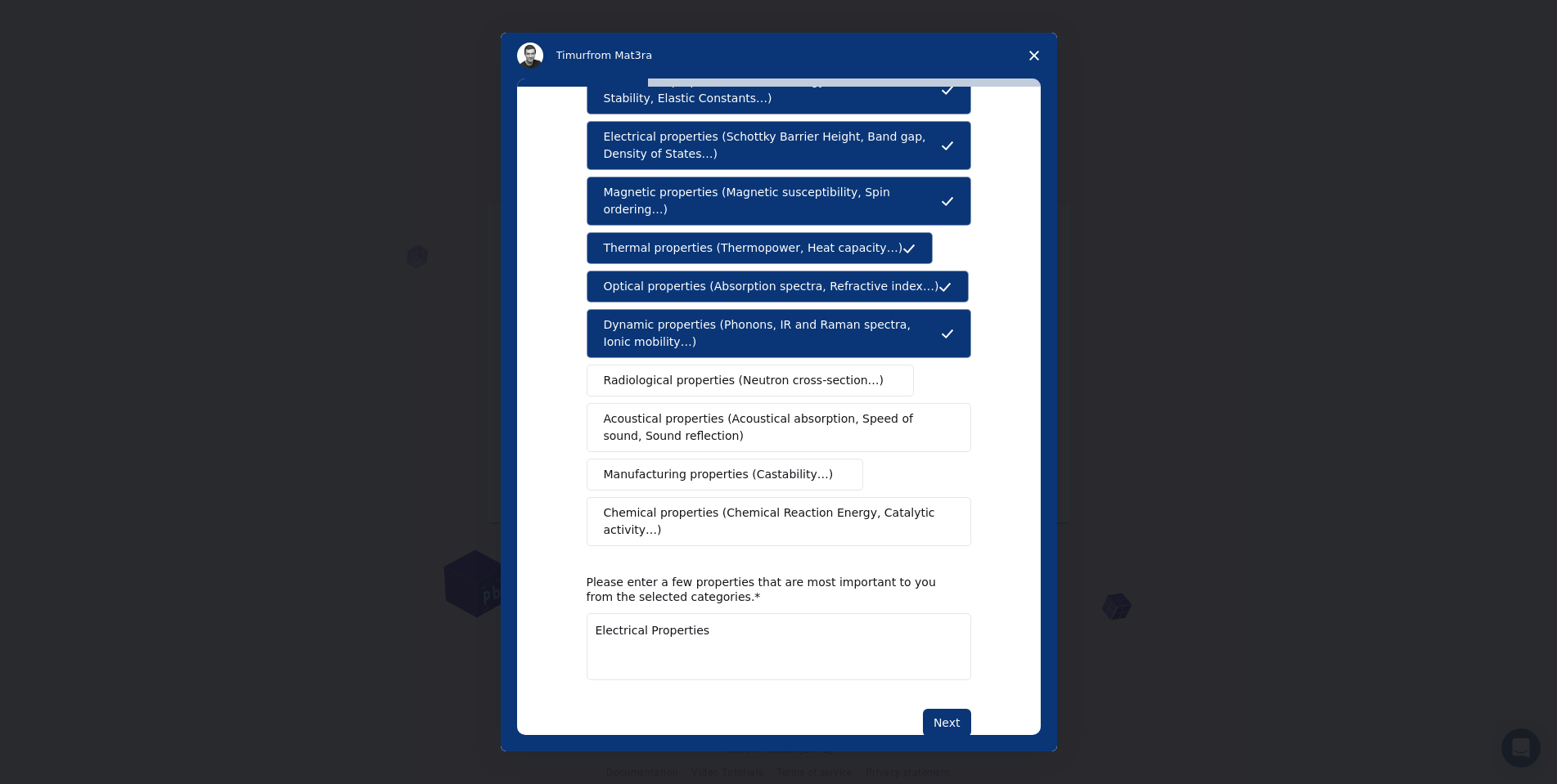
scroll to position [90, 0]
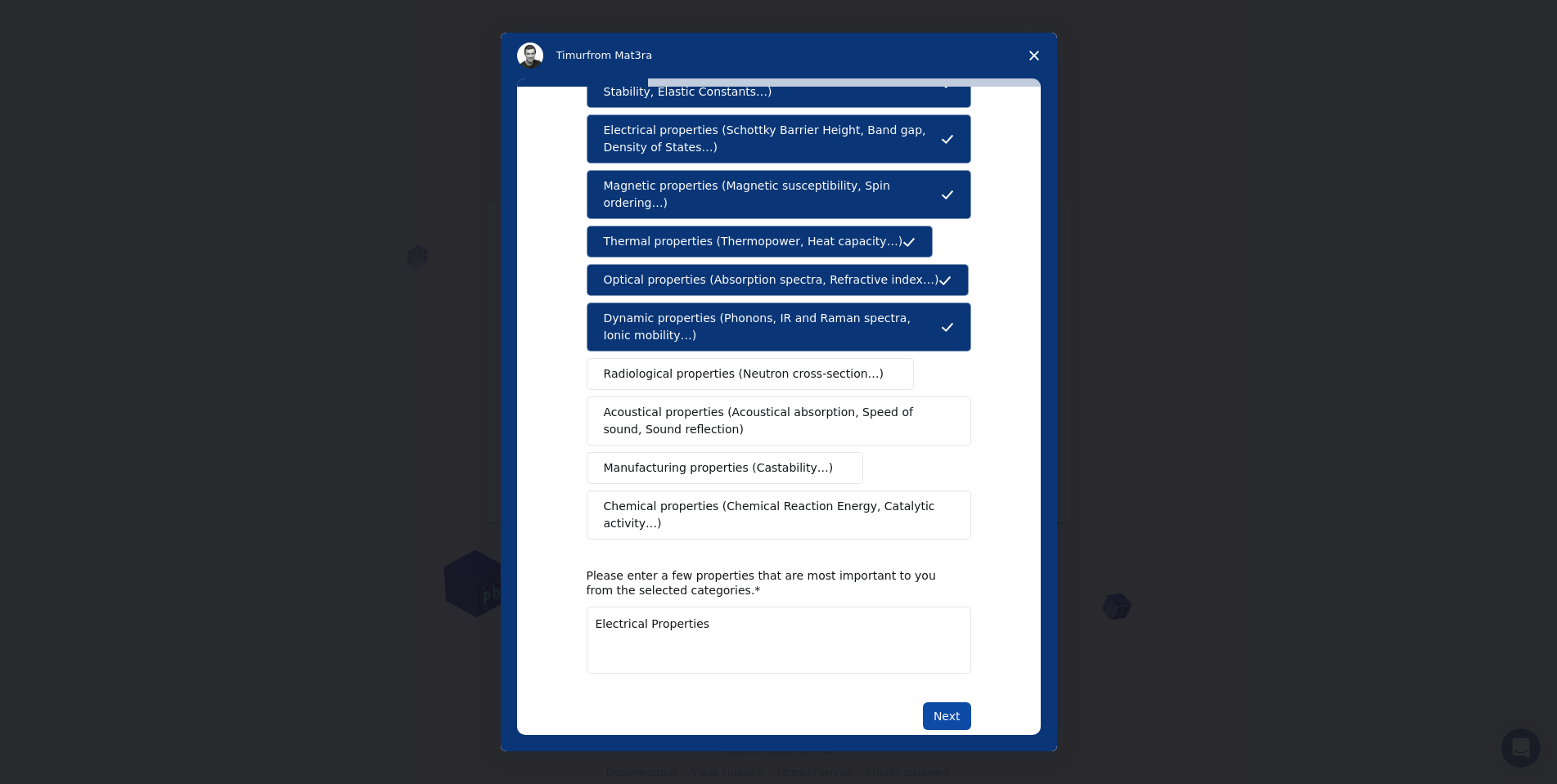
type textarea "Electrical Properties"
click at [933, 703] on button "Next" at bounding box center [946, 716] width 48 height 28
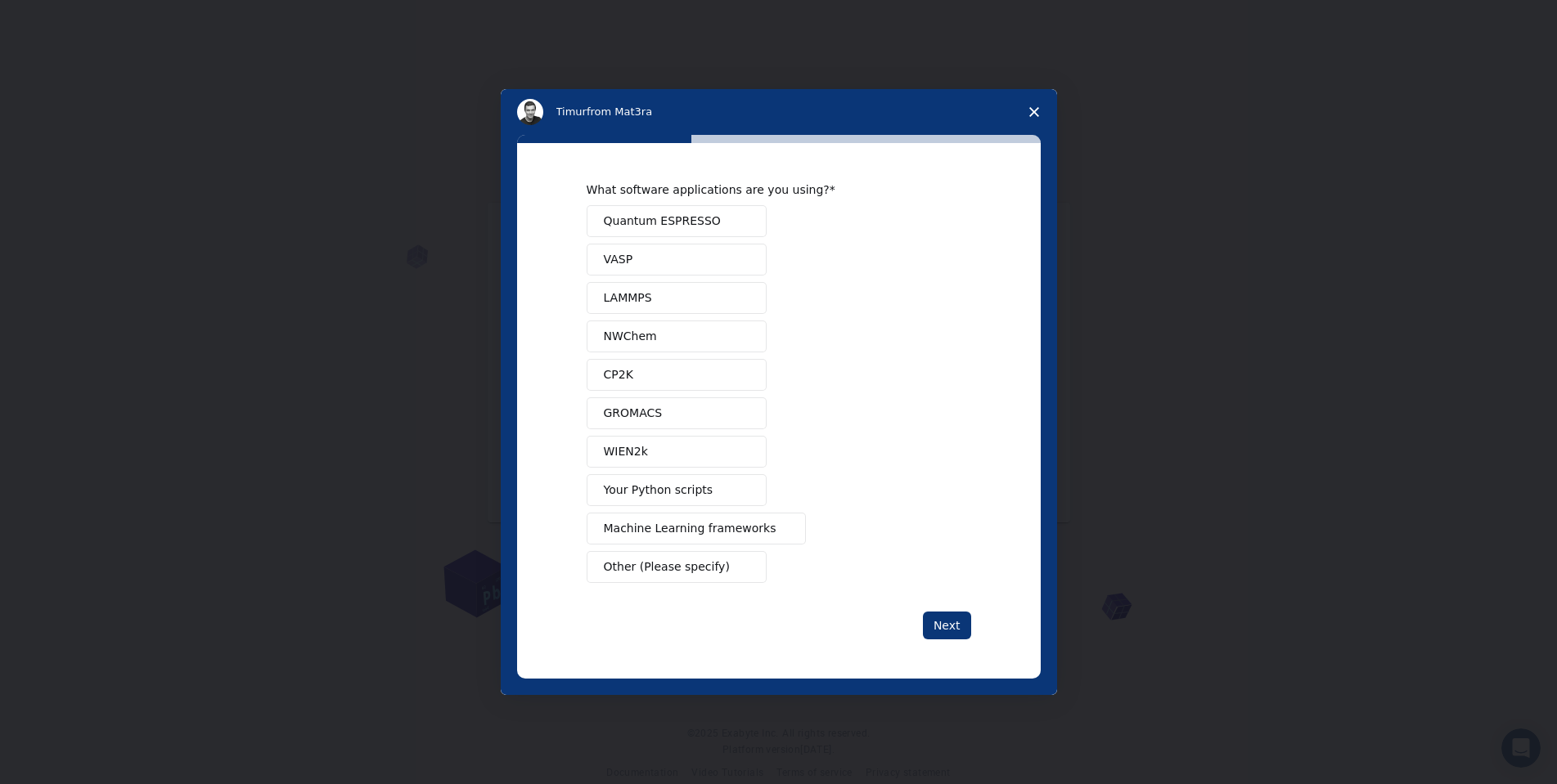
click at [687, 494] on span "Your Python scripts" at bounding box center [658, 490] width 109 height 17
click at [706, 533] on span "Machine Learning frameworks" at bounding box center [689, 528] width 173 height 17
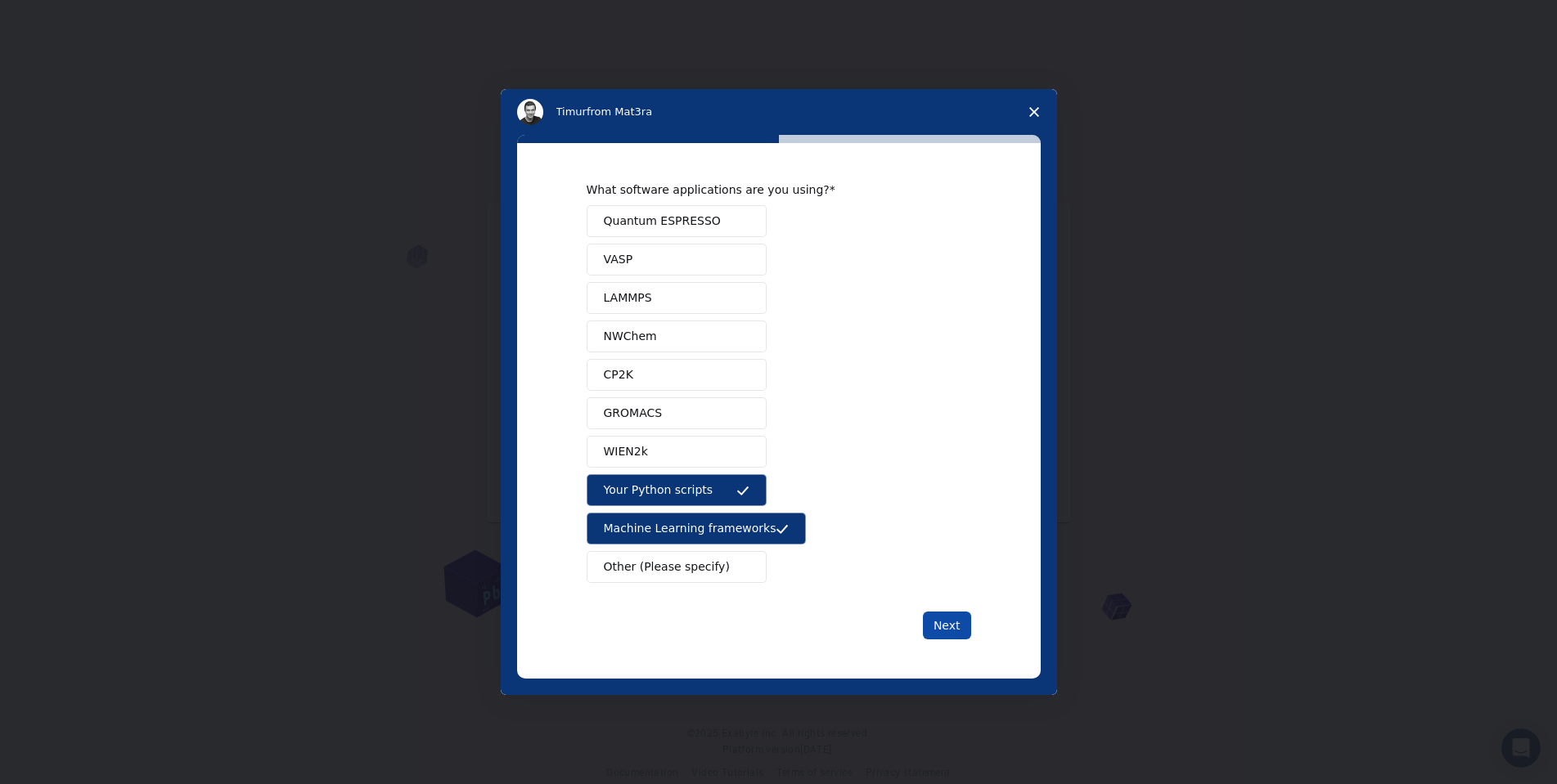
click at [949, 622] on button "Next" at bounding box center [946, 625] width 48 height 28
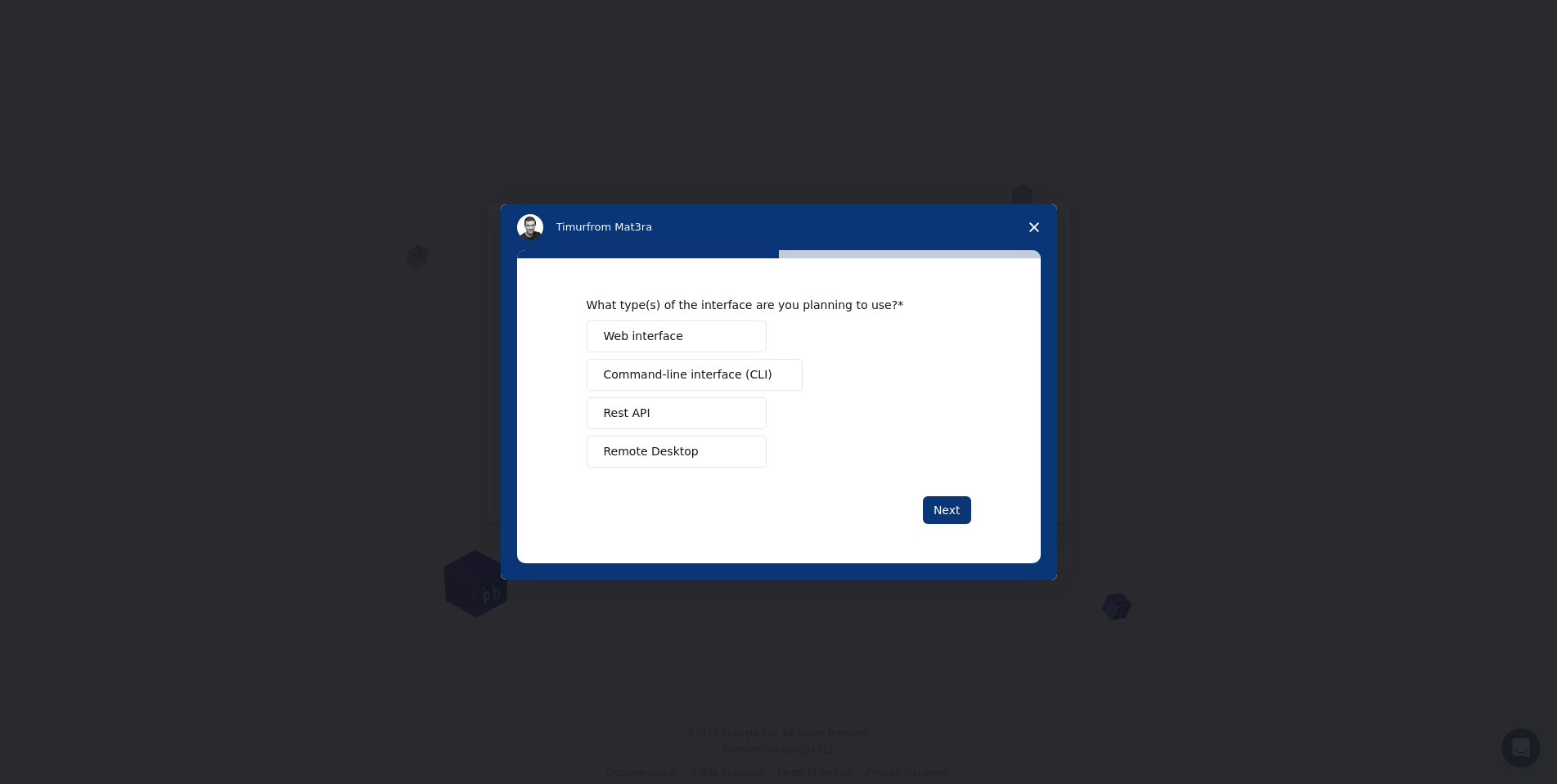
click at [693, 373] on span "Command-line interface (CLI)" at bounding box center [688, 374] width 168 height 17
click at [650, 411] on button "Rest API" at bounding box center [676, 412] width 180 height 32
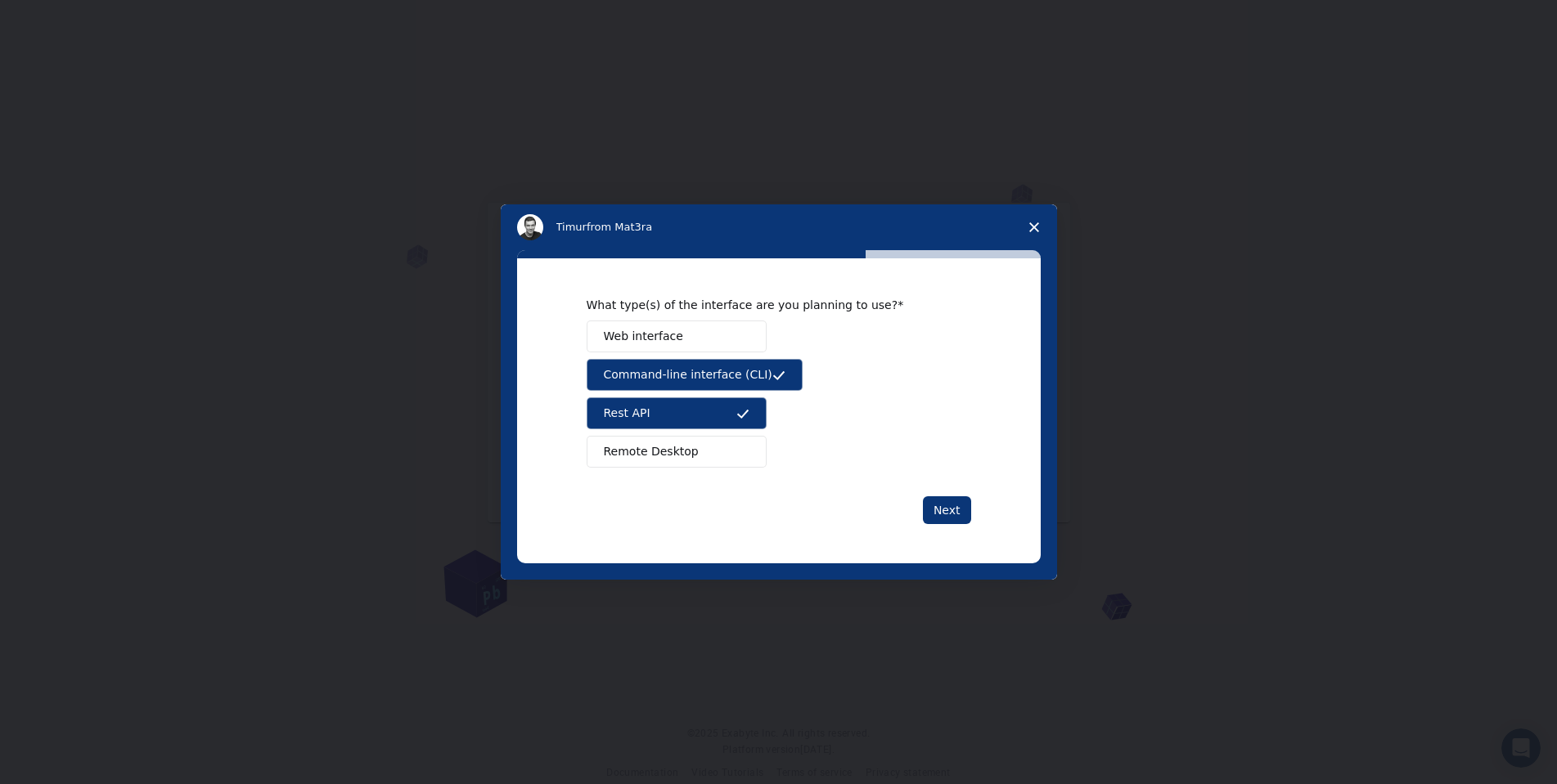
click at [650, 438] on button "Remote Desktop" at bounding box center [676, 451] width 180 height 32
click at [650, 444] on span "Remote Desktop" at bounding box center [650, 451] width 95 height 17
click at [650, 337] on span "Web interface" at bounding box center [643, 336] width 80 height 17
click at [947, 508] on button "Next" at bounding box center [946, 510] width 48 height 28
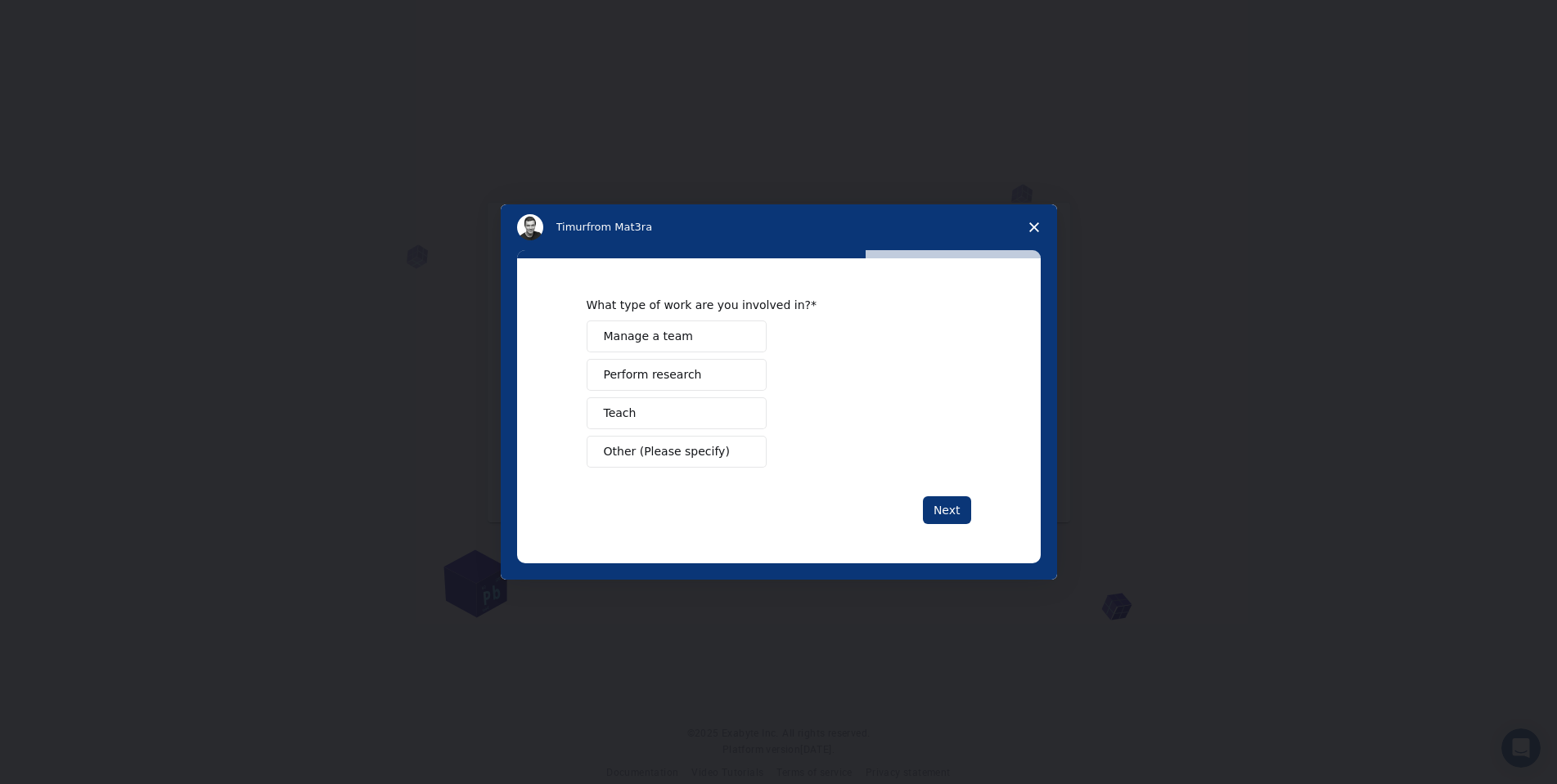
click at [667, 390] on button "Perform research" at bounding box center [676, 374] width 180 height 32
click at [663, 405] on button "Teach" at bounding box center [676, 412] width 180 height 32
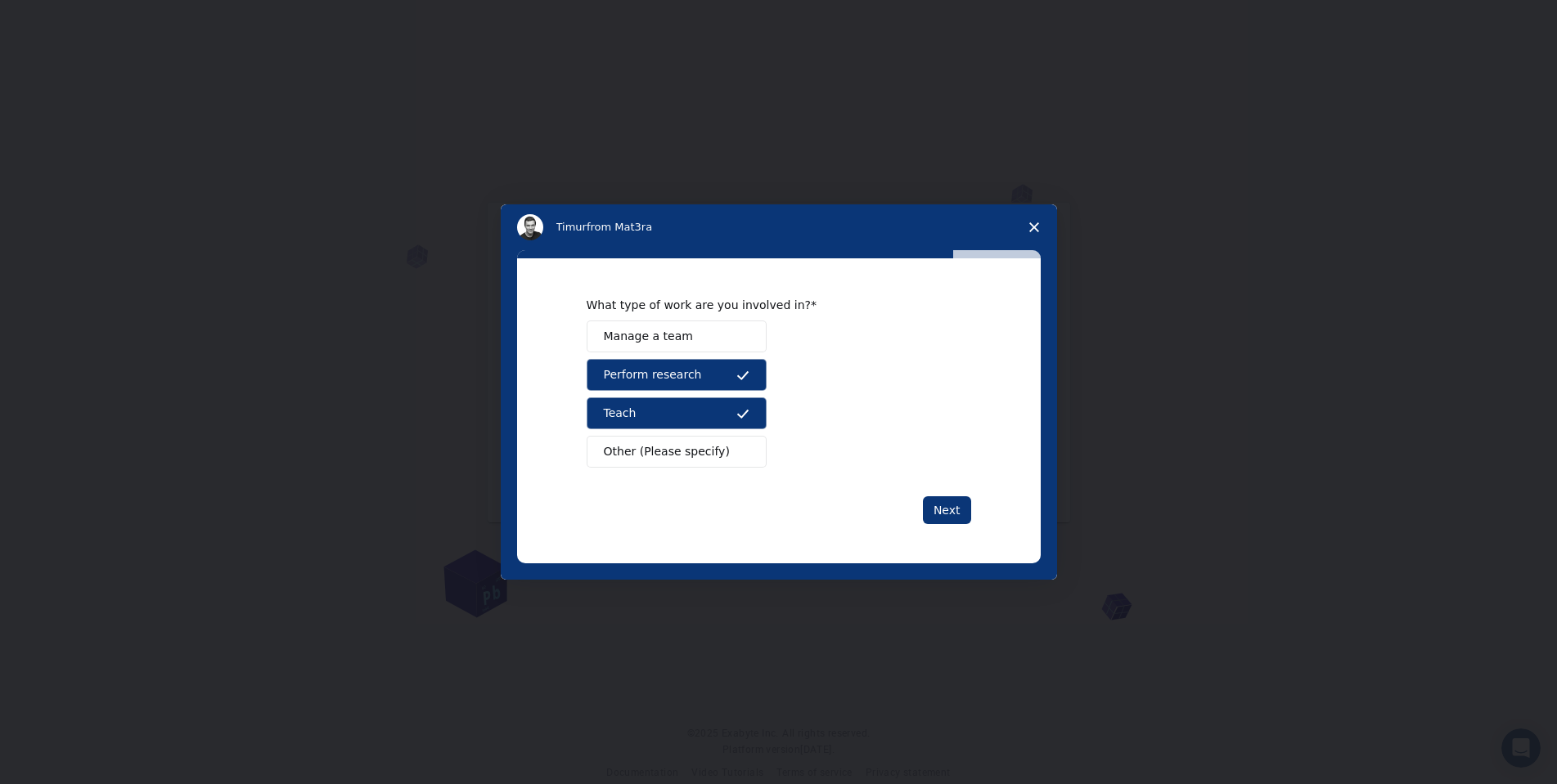
click at [696, 316] on div "What type of work are you involved in? Manage a team Perform research Teach Oth…" at bounding box center [778, 383] width 385 height 170
click at [690, 332] on button "Manage a team" at bounding box center [676, 335] width 180 height 32
click at [948, 511] on button "Next" at bounding box center [946, 510] width 48 height 28
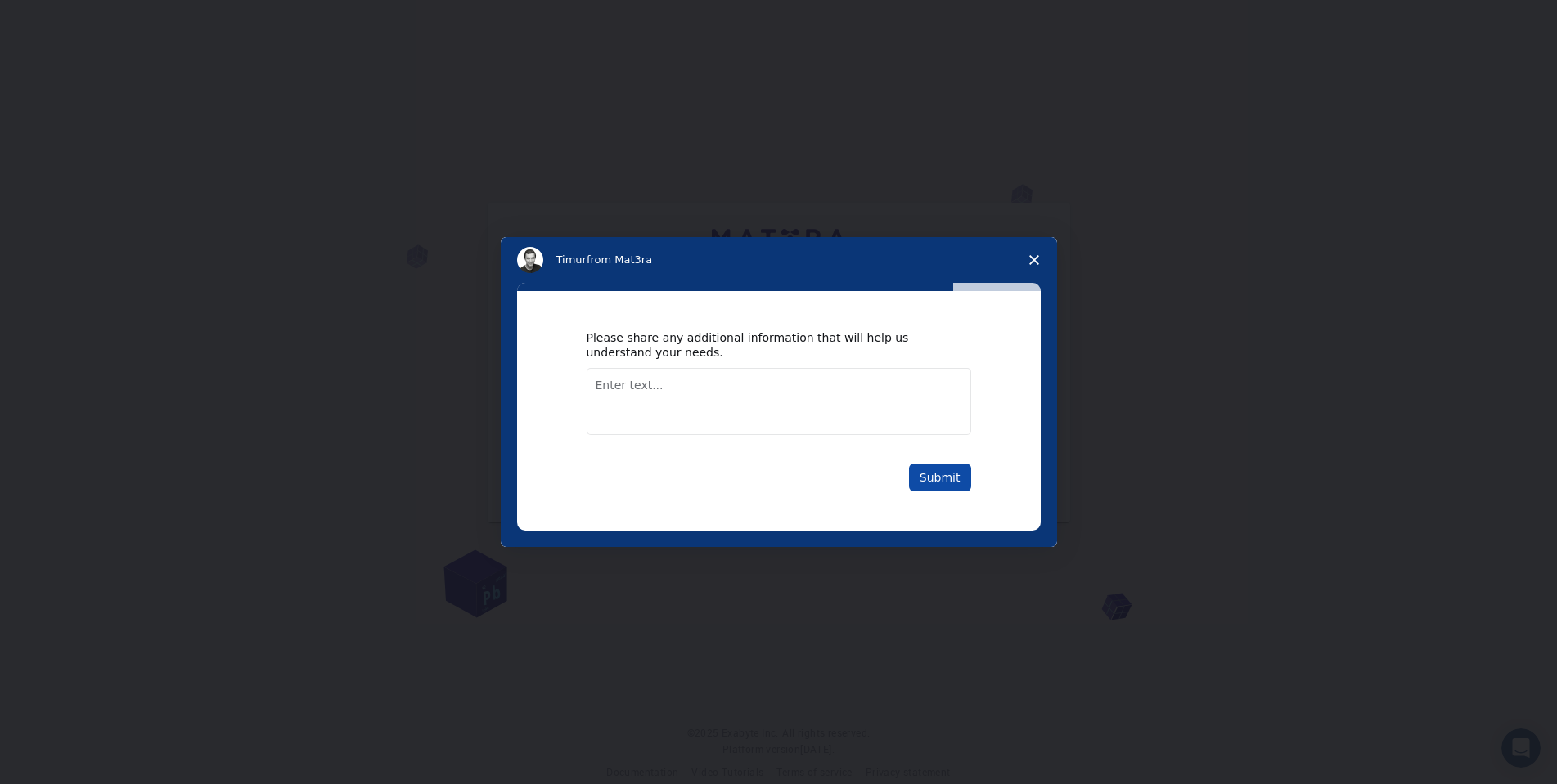
click at [955, 486] on button "Submit" at bounding box center [939, 477] width 62 height 28
click at [945, 466] on button "Submit" at bounding box center [939, 477] width 62 height 28
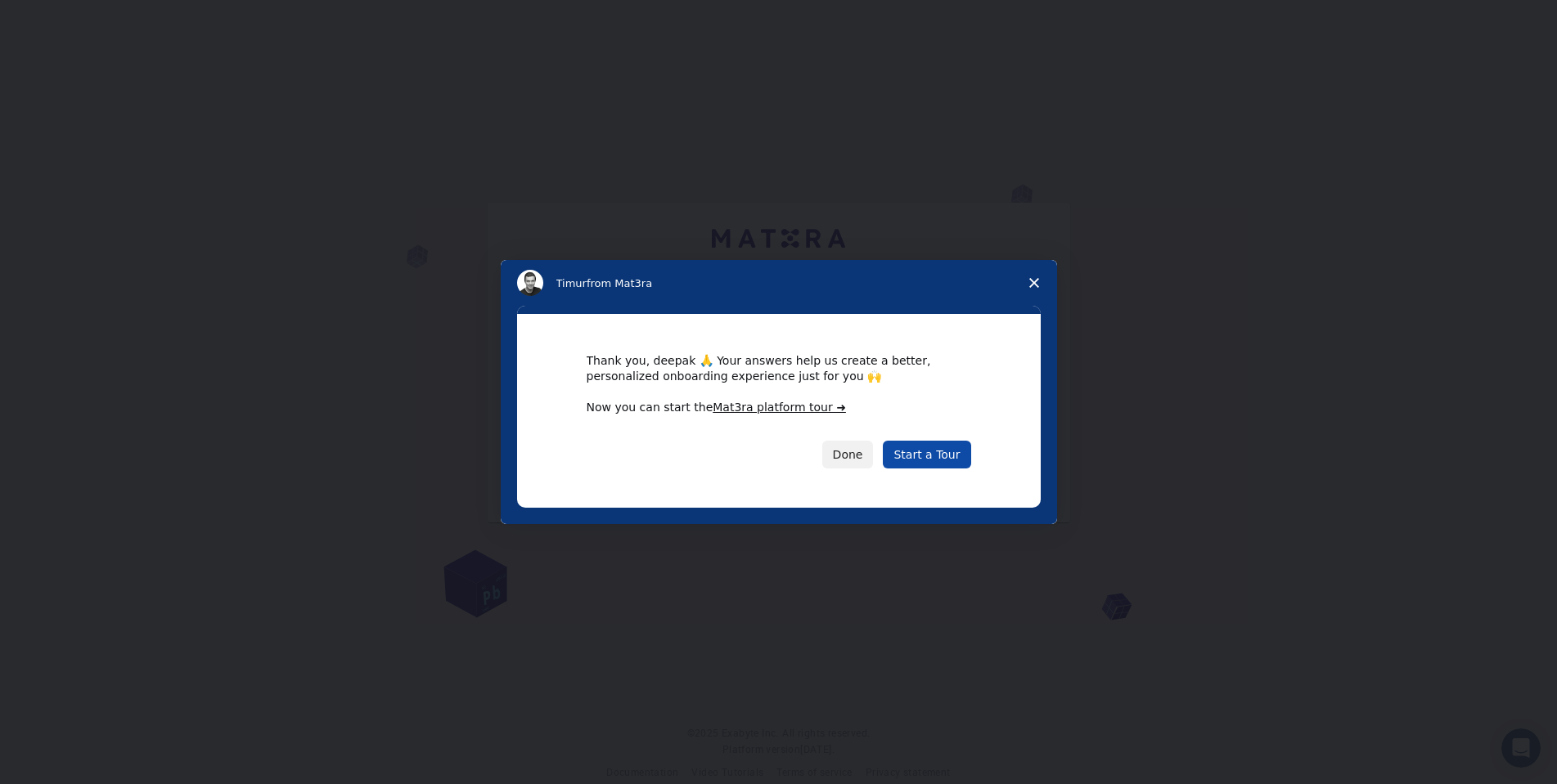
click at [929, 450] on link "Start a Tour" at bounding box center [926, 454] width 88 height 28
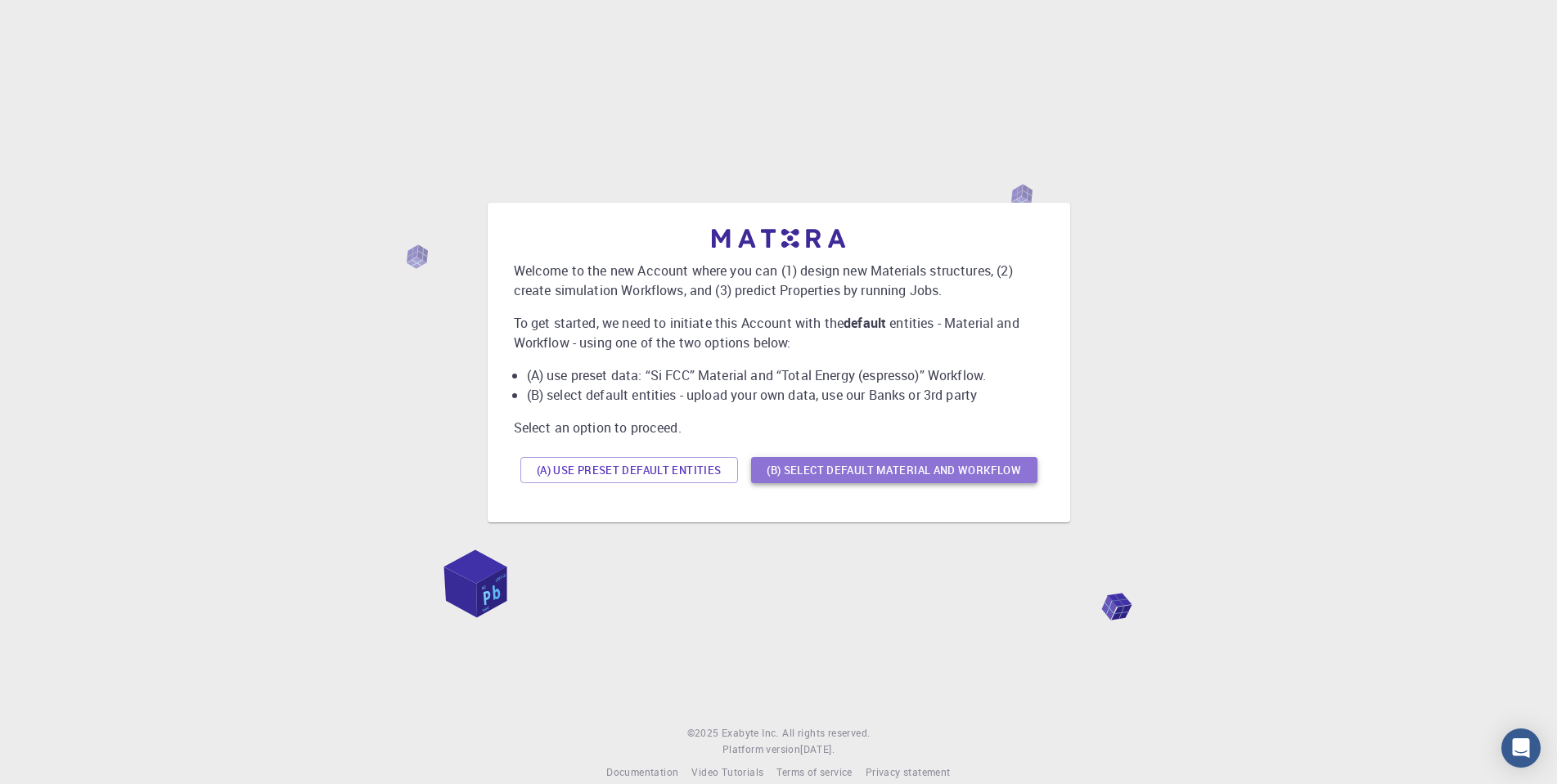
click at [810, 478] on button "(B) Select default material and workflow" at bounding box center [894, 469] width 286 height 26
